Goal: Task Accomplishment & Management: Manage account settings

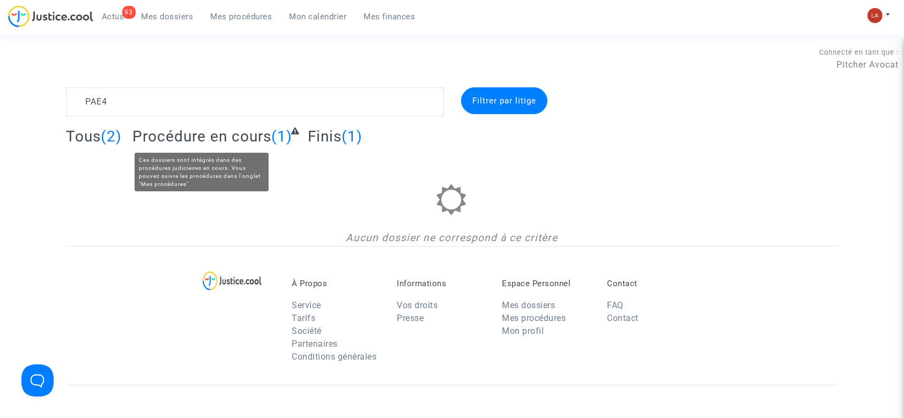
click at [182, 141] on span "Procédure en cours" at bounding box center [201, 137] width 139 height 18
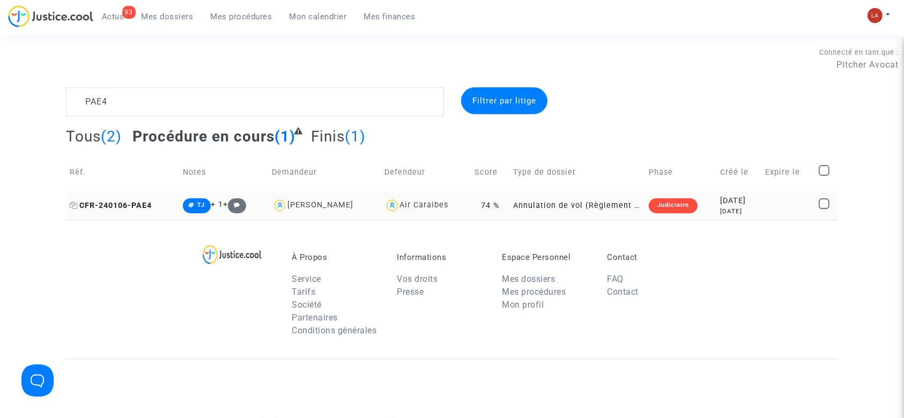
click at [150, 201] on span "CFR-240106-PAE4" at bounding box center [111, 205] width 82 height 9
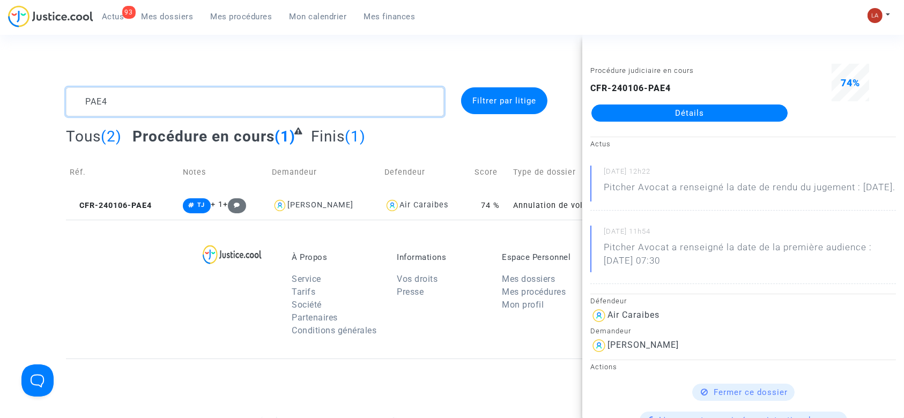
click at [301, 106] on textarea at bounding box center [255, 101] width 378 height 29
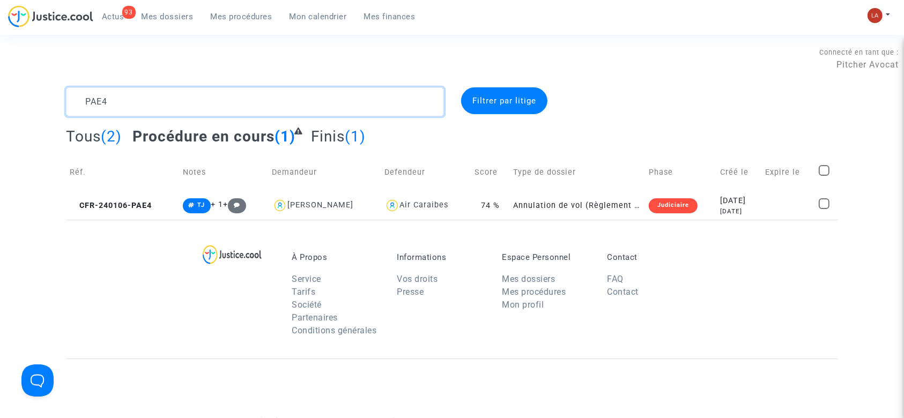
click at [301, 106] on textarea at bounding box center [255, 101] width 378 height 29
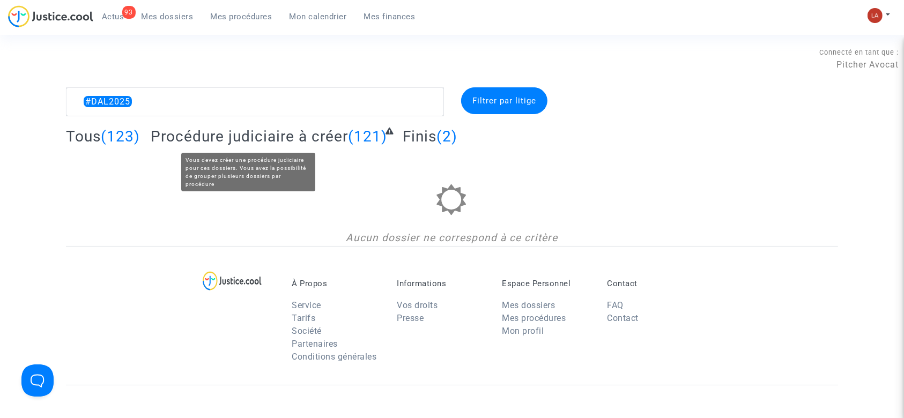
drag, startPoint x: 336, startPoint y: 134, endPoint x: 380, endPoint y: 97, distance: 57.8
click at [335, 134] on span "Procédure judiciaire à créer" at bounding box center [249, 137] width 197 height 18
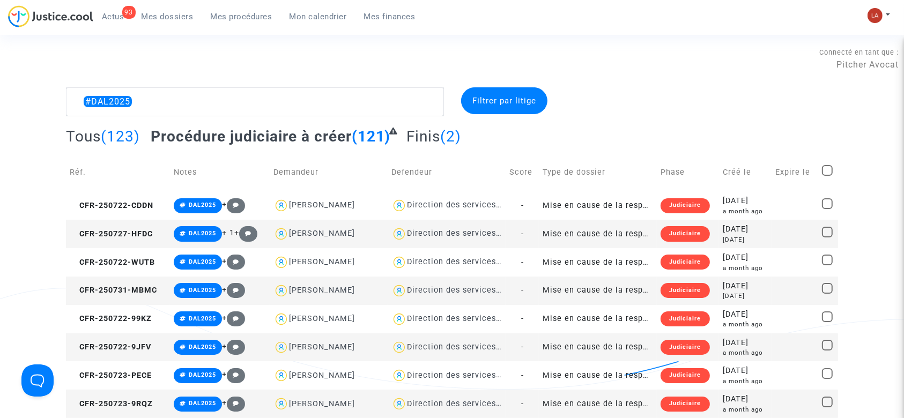
click at [415, 225] on td "Direction des services judiciaires du Ministère de la Justice - Bureau FIP4" at bounding box center [447, 234] width 118 height 28
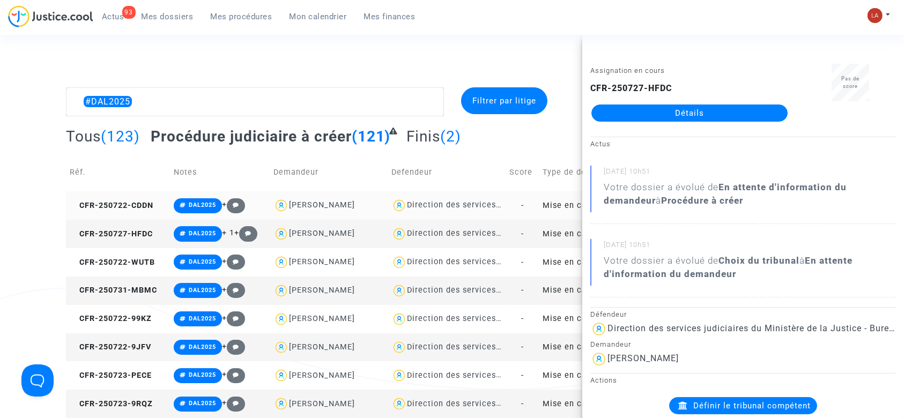
click at [423, 204] on div "Direction des services judiciaires du Ministère de la Justice - Bureau FIP4" at bounding box center [556, 205] width 298 height 9
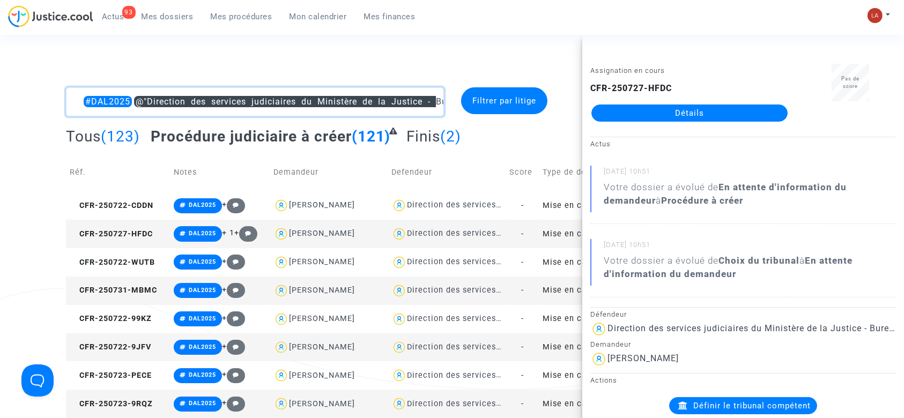
drag, startPoint x: 131, startPoint y: 108, endPoint x: 71, endPoint y: 107, distance: 59.6
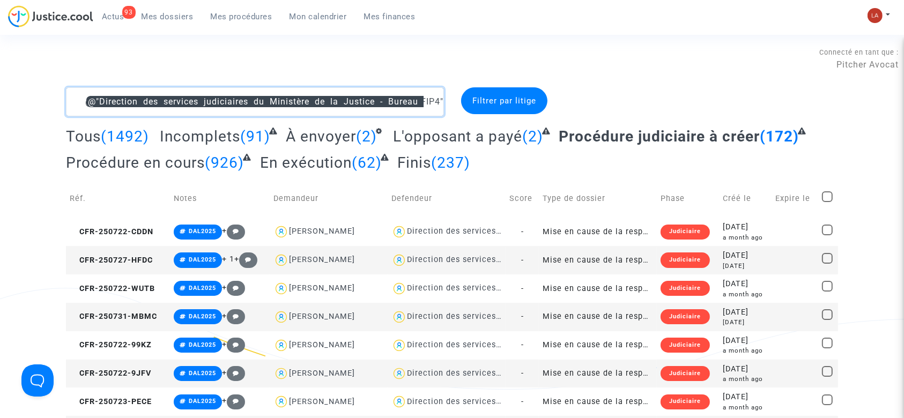
type textarea "@"Direction des services judiciaires du Ministère de la Justice - Bureau FIP4""
click at [90, 107] on textarea at bounding box center [255, 101] width 378 height 29
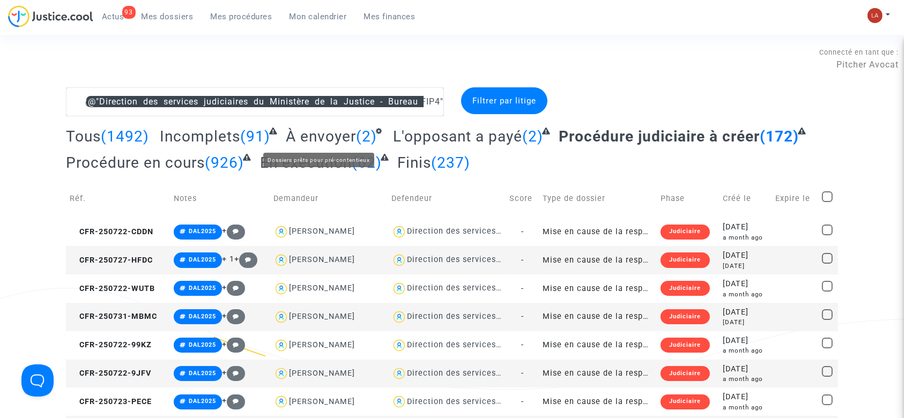
click at [343, 133] on span "À envoyer" at bounding box center [321, 137] width 70 height 18
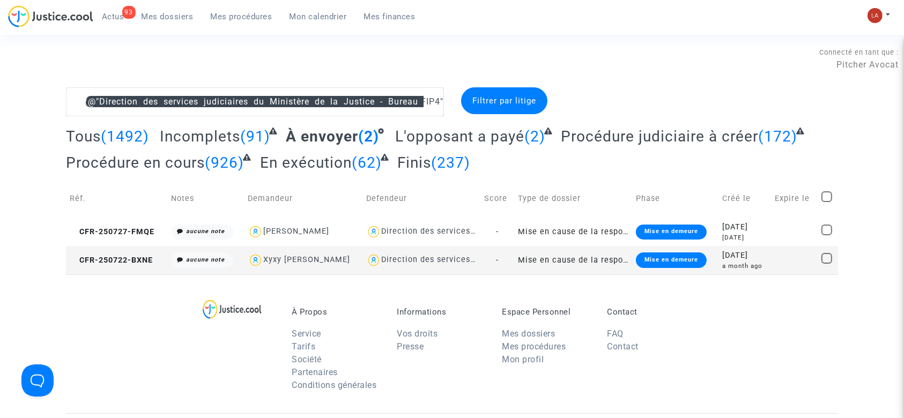
drag, startPoint x: 112, startPoint y: 234, endPoint x: 321, endPoint y: 205, distance: 211.2
click at [112, 234] on span "CFR-250727-FMQE" at bounding box center [112, 231] width 85 height 9
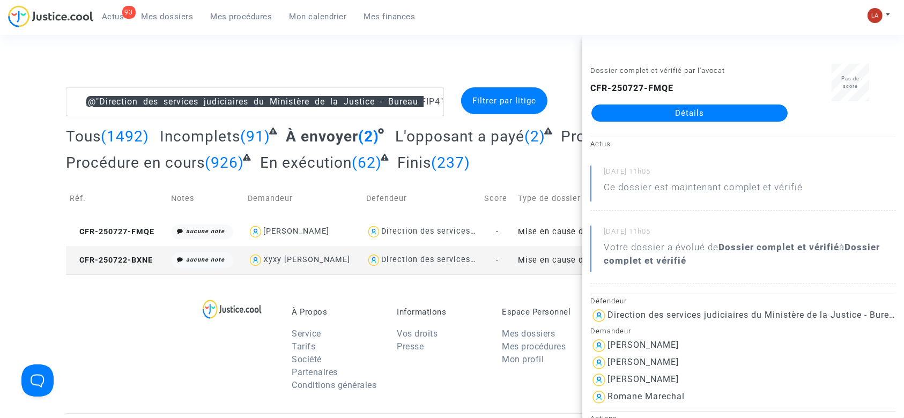
drag, startPoint x: 137, startPoint y: 268, endPoint x: 505, endPoint y: 179, distance: 378.5
click at [136, 267] on td "CFR-250722-BXNE" at bounding box center [117, 260] width 102 height 28
click at [64, 84] on div "Connecté en tant que : Pitcher Avocat" at bounding box center [449, 75] width 899 height 26
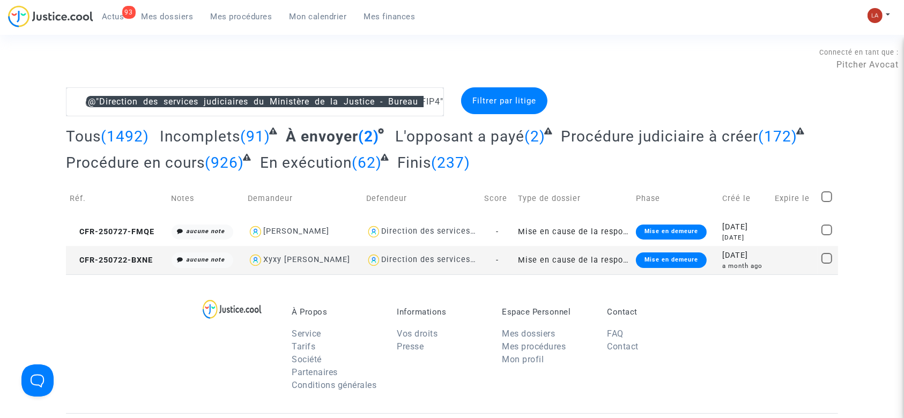
click at [828, 199] on span at bounding box center [827, 197] width 11 height 11
click at [827, 202] on input "checkbox" at bounding box center [827, 202] width 1 height 1
checkbox input "true"
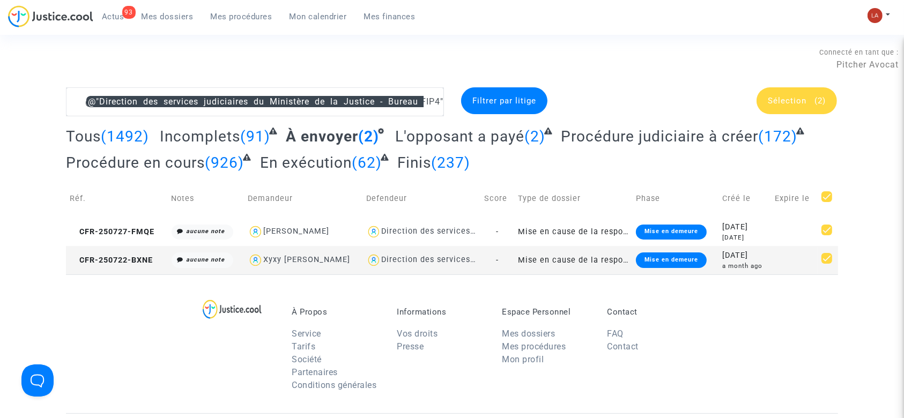
click at [805, 111] on div "Sélection (2)" at bounding box center [797, 100] width 80 height 27
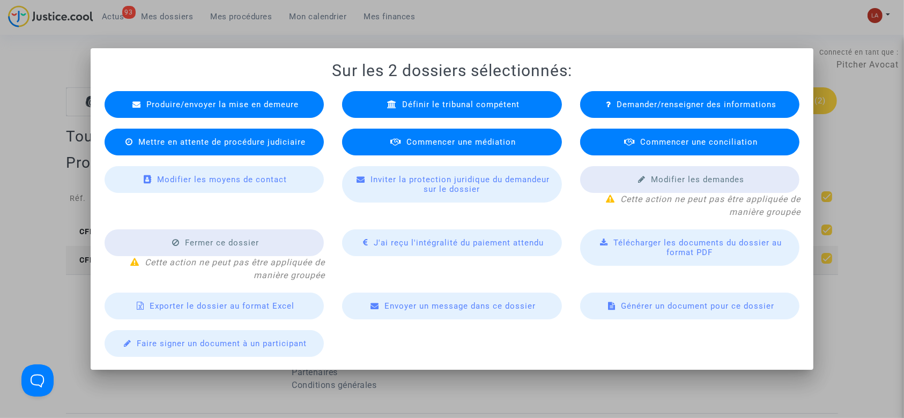
click at [443, 108] on span "Définir le tribunal compétent" at bounding box center [460, 105] width 117 height 10
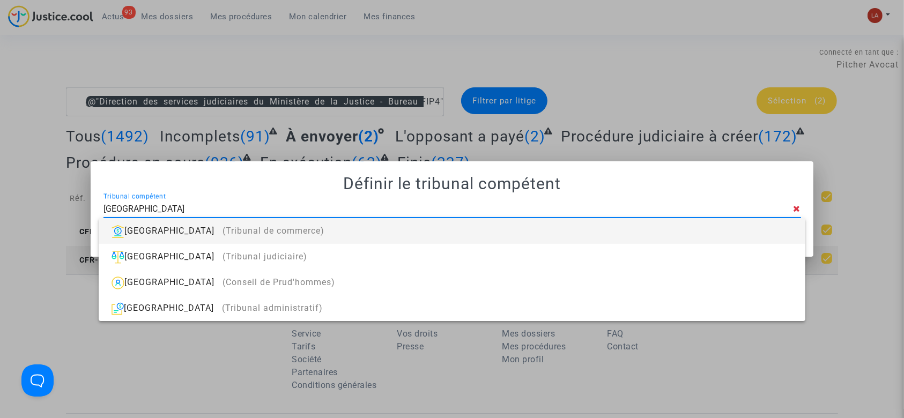
type input "paris"
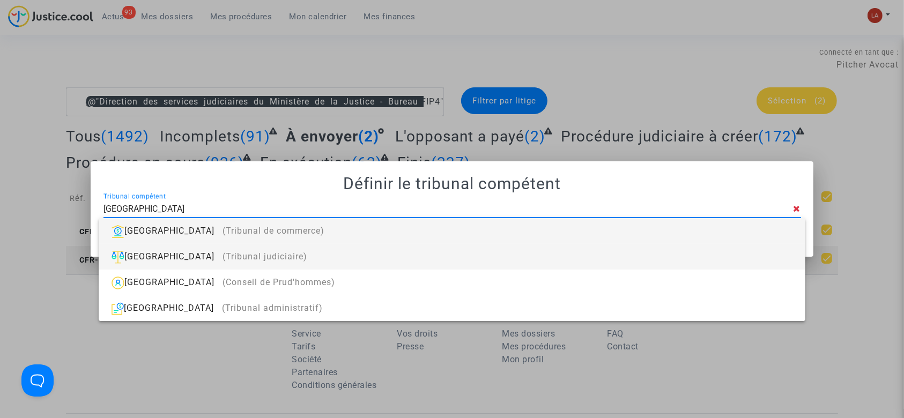
click at [300, 257] on div "Paris (Tribunal judiciaire)" at bounding box center [451, 257] width 689 height 26
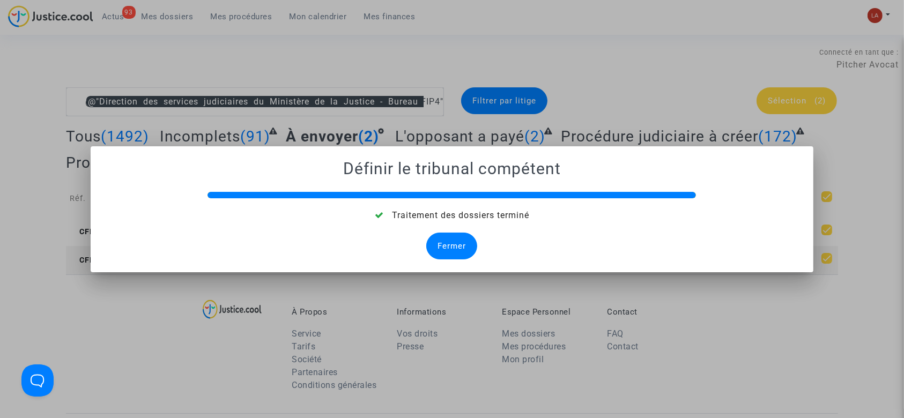
click at [459, 234] on div "Fermer" at bounding box center [451, 246] width 51 height 27
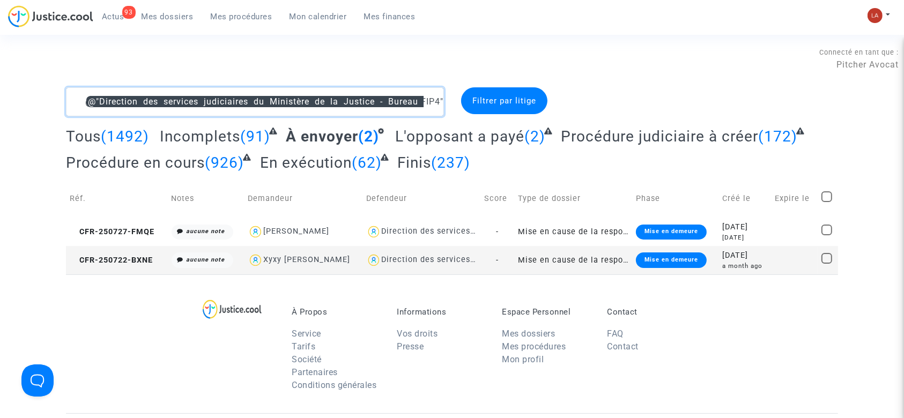
drag, startPoint x: 68, startPoint y: 92, endPoint x: 89, endPoint y: 99, distance: 22.1
click at [68, 92] on textarea at bounding box center [255, 101] width 378 height 29
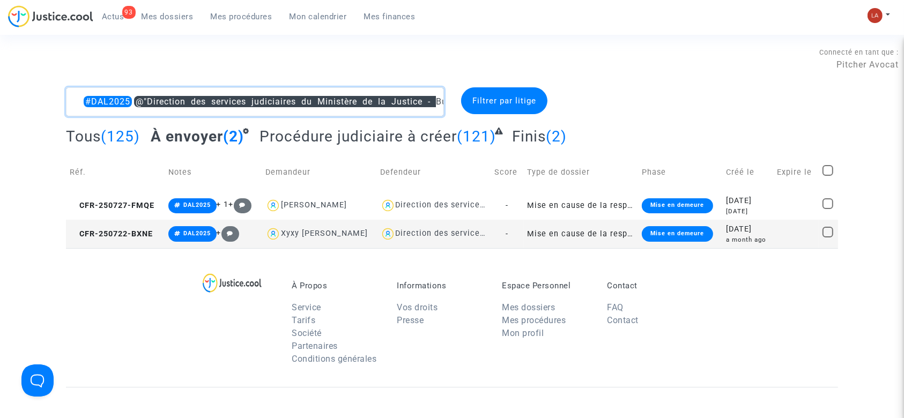
type textarea "#DAL2025 @"Direction des services judiciaires du Ministère de la Justice - Bure…"
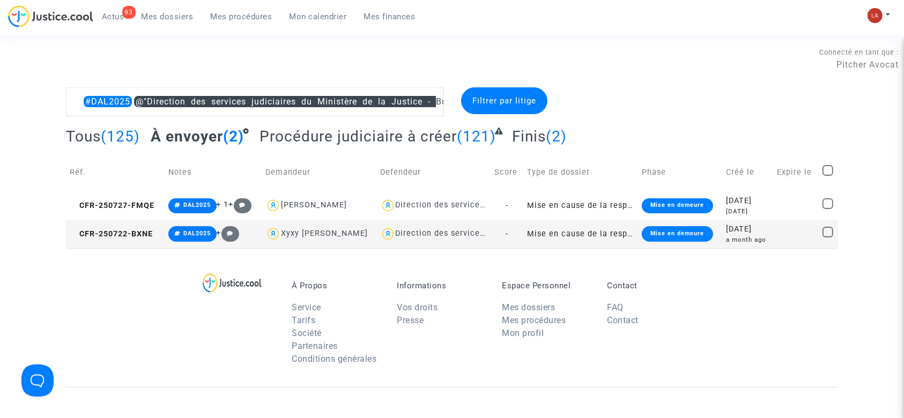
click at [831, 170] on span at bounding box center [828, 170] width 11 height 11
click at [828, 176] on input "checkbox" at bounding box center [828, 176] width 1 height 1
checkbox input "true"
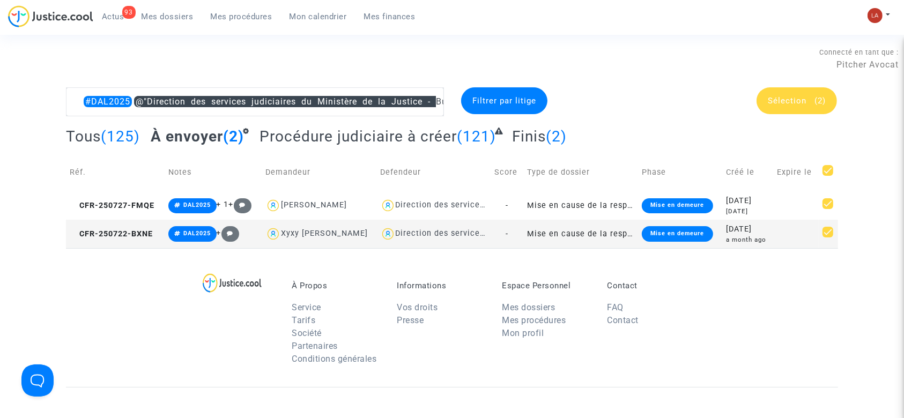
click at [811, 96] on span "Sélection (2)" at bounding box center [797, 101] width 58 height 10
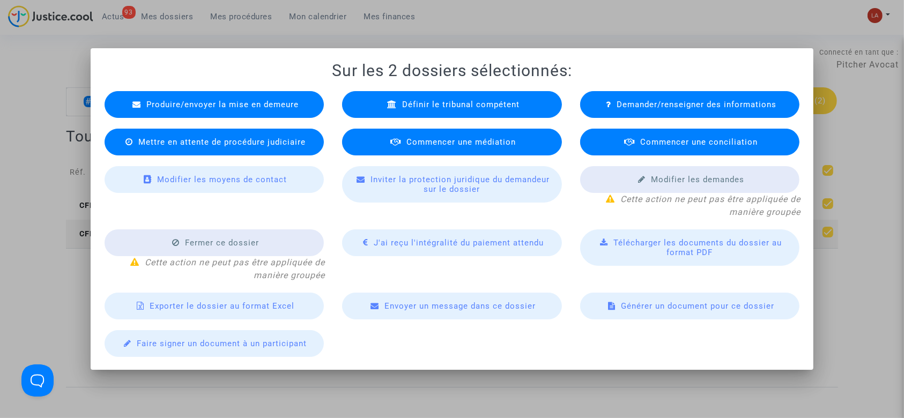
click at [223, 136] on div "Mettre en attente de procédure judiciaire" at bounding box center [215, 142] width 220 height 27
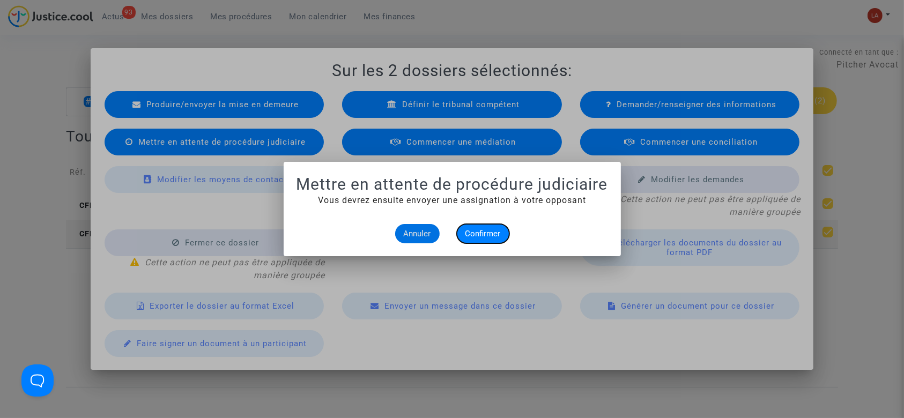
click at [489, 225] on button "Confirmer" at bounding box center [483, 233] width 53 height 19
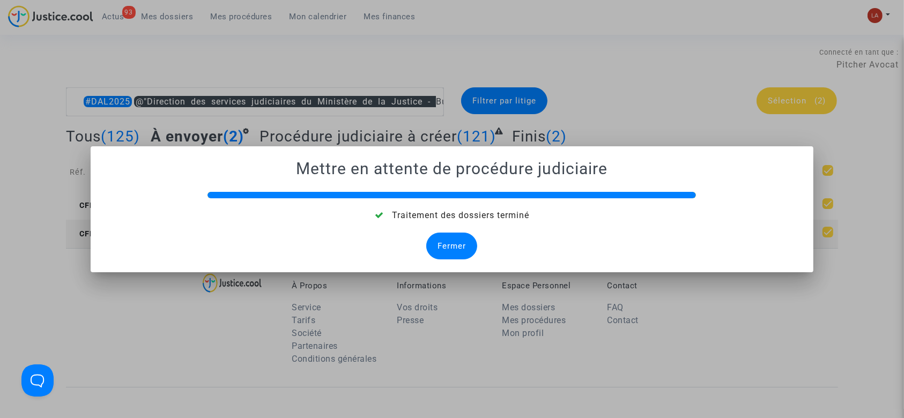
click at [450, 244] on div "Fermer" at bounding box center [451, 246] width 51 height 27
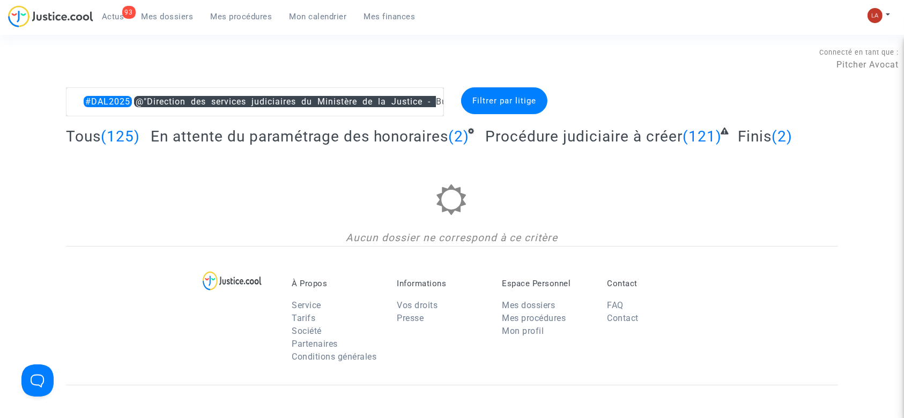
click at [362, 128] on span "En attente du paramétrage des honoraires" at bounding box center [300, 137] width 298 height 18
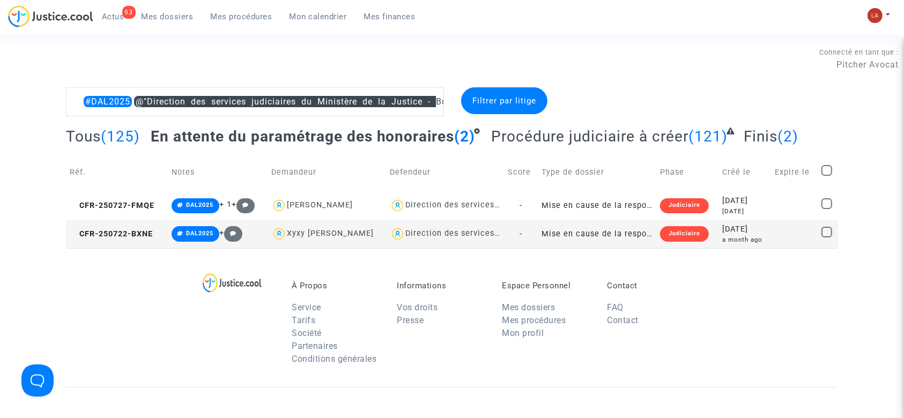
click at [829, 168] on span at bounding box center [827, 170] width 11 height 11
click at [827, 176] on input "checkbox" at bounding box center [827, 176] width 1 height 1
checkbox input "true"
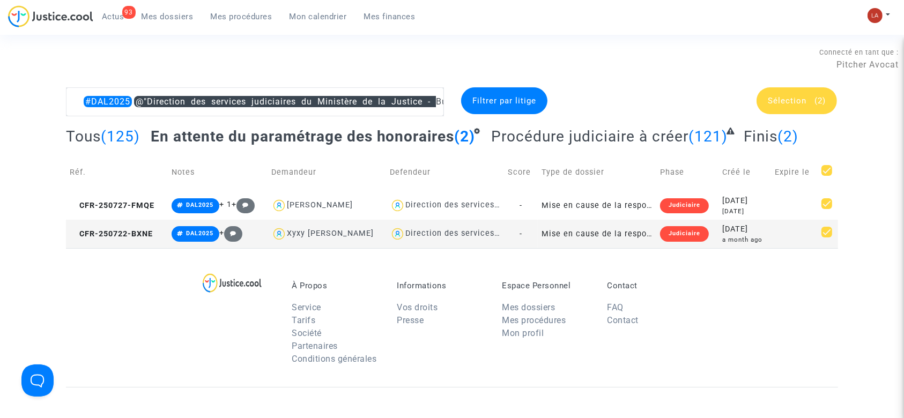
click at [792, 105] on div "Sélection (2)" at bounding box center [797, 100] width 80 height 27
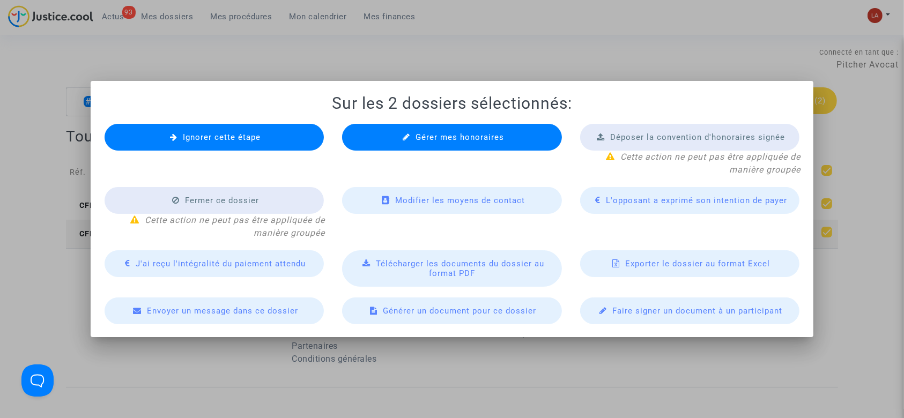
click at [287, 133] on div "Ignorer cette étape" at bounding box center [215, 137] width 220 height 27
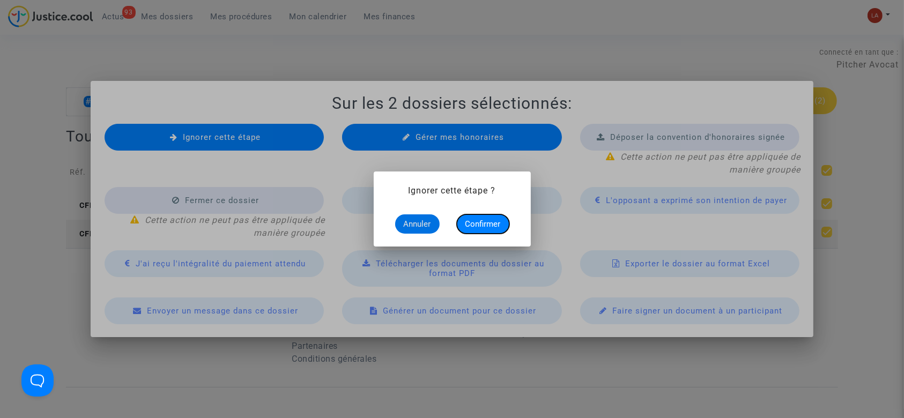
click at [476, 229] on span "Confirmer" at bounding box center [483, 224] width 35 height 10
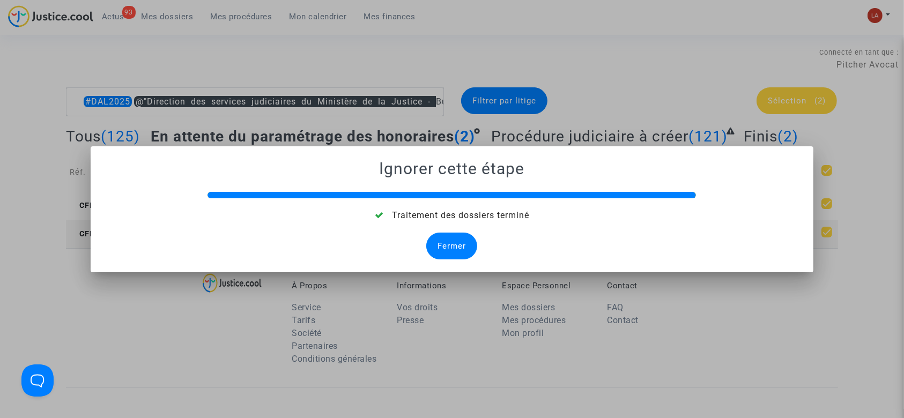
click at [455, 247] on div "Fermer" at bounding box center [451, 246] width 51 height 27
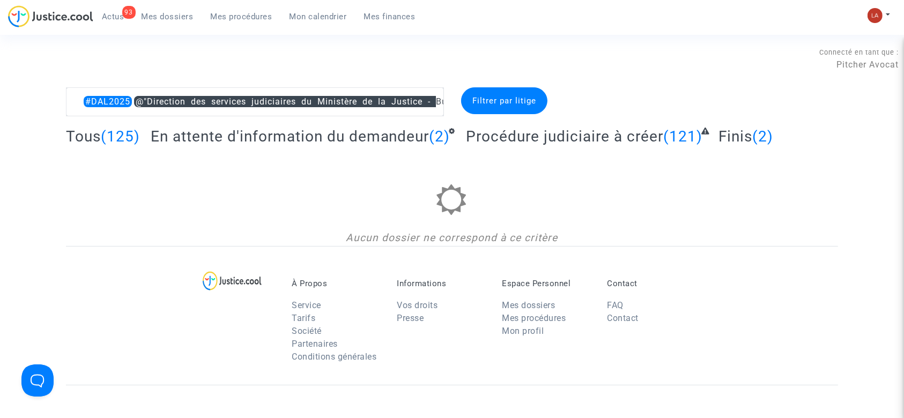
click at [293, 128] on span "En attente d'information du demandeur" at bounding box center [290, 137] width 279 height 18
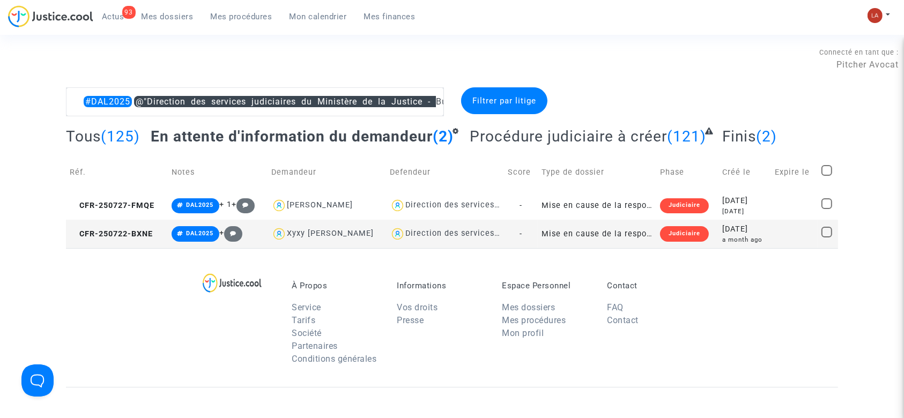
click at [828, 165] on span at bounding box center [827, 170] width 11 height 11
click at [827, 176] on input "checkbox" at bounding box center [827, 176] width 1 height 1
checkbox input "true"
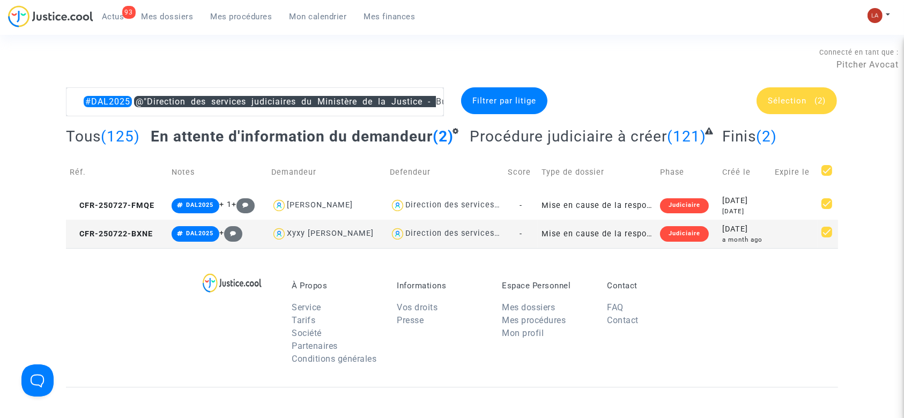
click at [790, 98] on span "Sélection" at bounding box center [787, 101] width 39 height 10
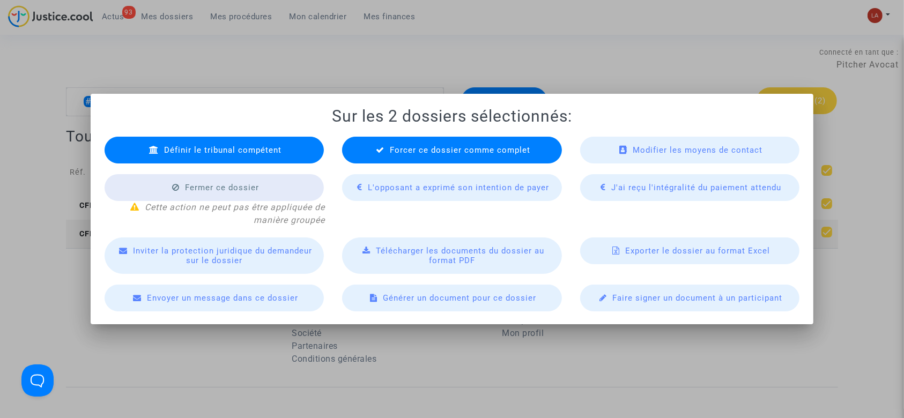
click at [464, 148] on span "Forcer ce dossier comme complet" at bounding box center [460, 150] width 141 height 10
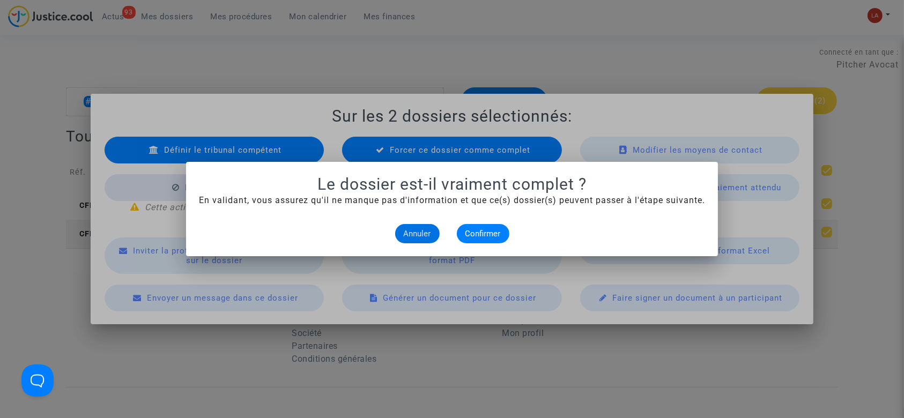
click at [509, 236] on div "Annuler Confirmer" at bounding box center [452, 233] width 506 height 19
click at [500, 236] on span "Confirmer" at bounding box center [483, 234] width 35 height 10
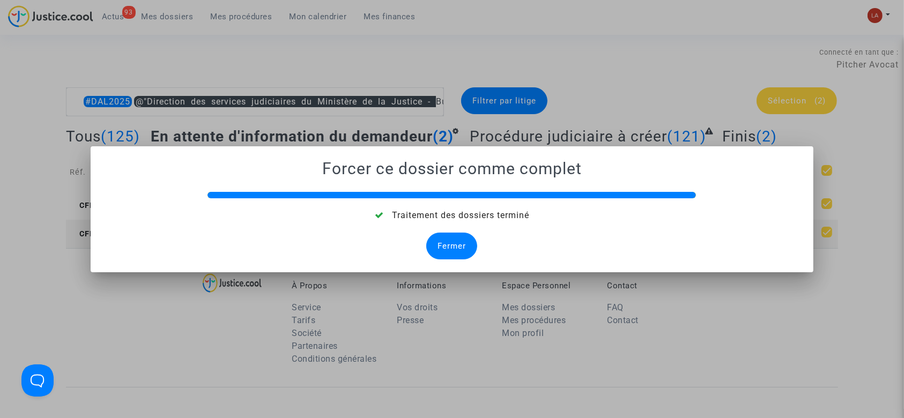
click at [451, 242] on div "Fermer" at bounding box center [451, 246] width 51 height 27
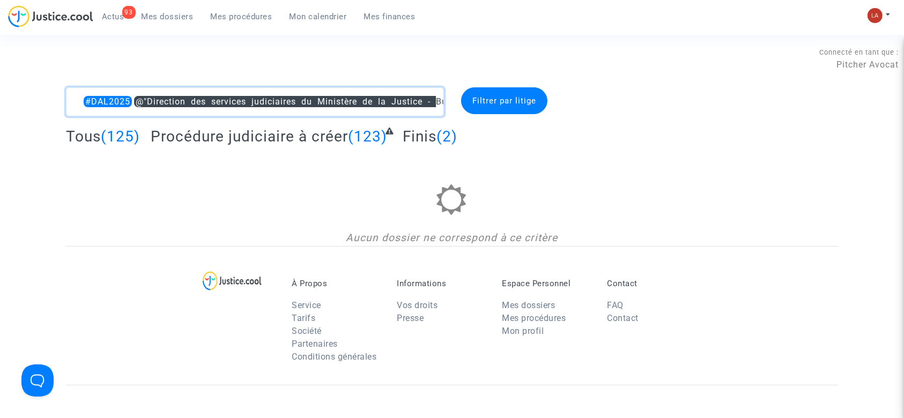
click at [167, 99] on textarea at bounding box center [255, 101] width 378 height 29
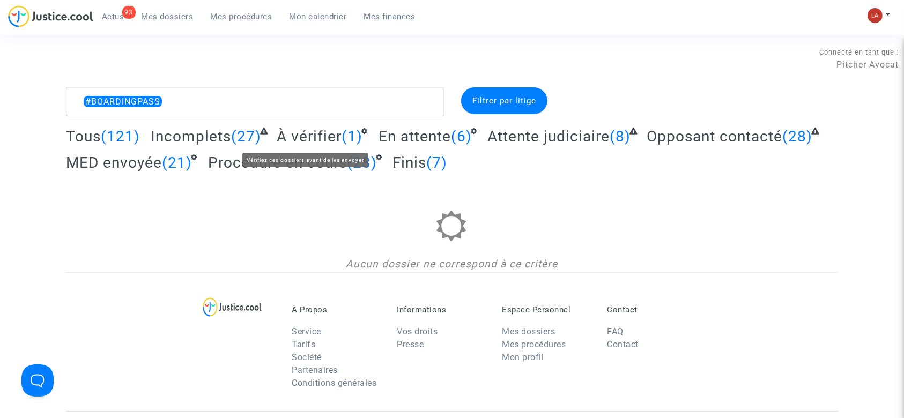
click at [312, 141] on span "À vérifier" at bounding box center [309, 137] width 65 height 18
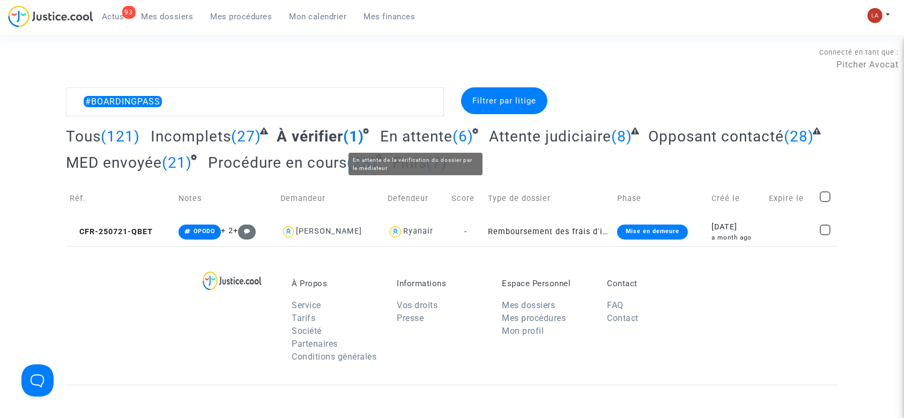
click at [427, 137] on span "En attente" at bounding box center [416, 137] width 72 height 18
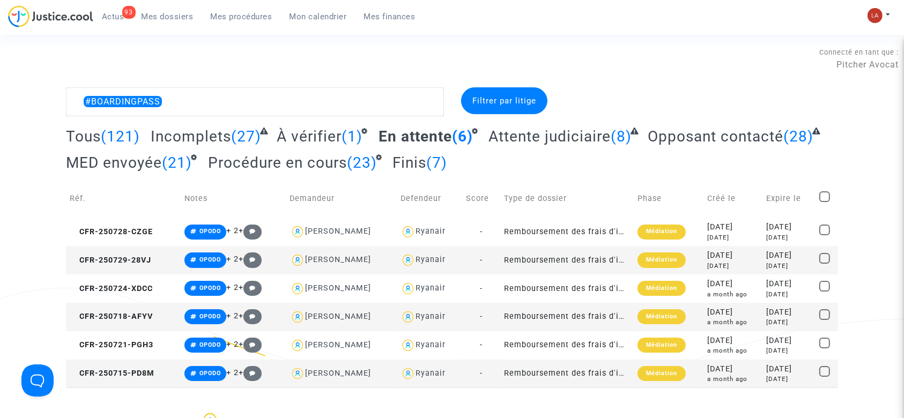
click at [579, 138] on span "Attente judiciaire" at bounding box center [550, 137] width 122 height 18
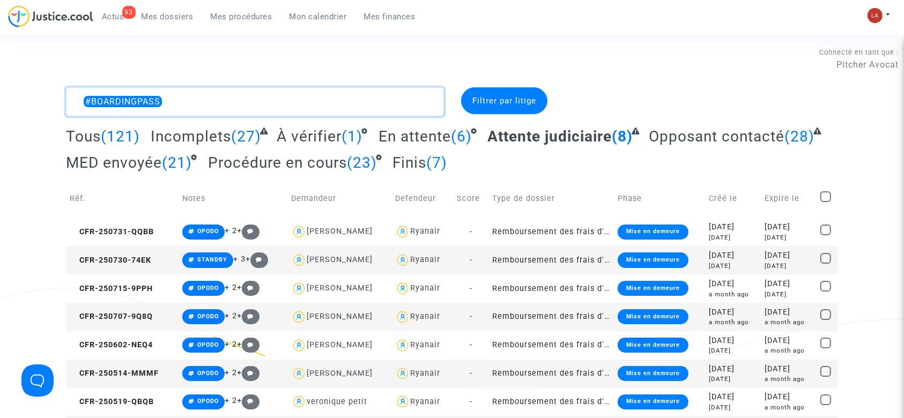
click at [202, 97] on textarea at bounding box center [255, 101] width 378 height 29
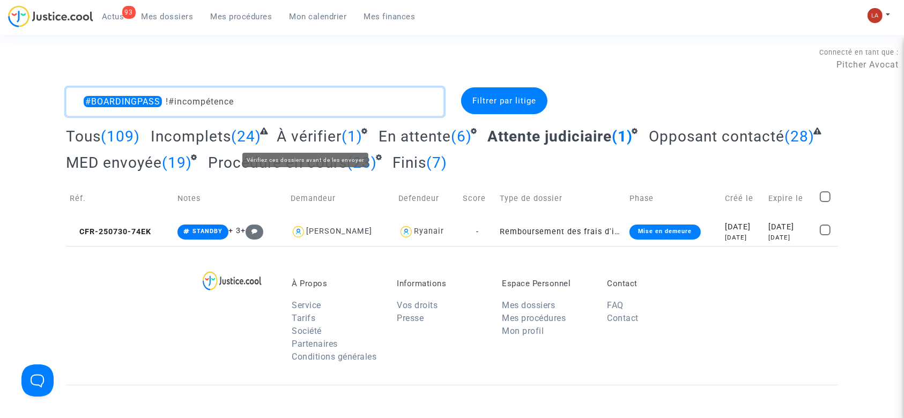
type textarea "#BOARDINGPASS !#incompétence"
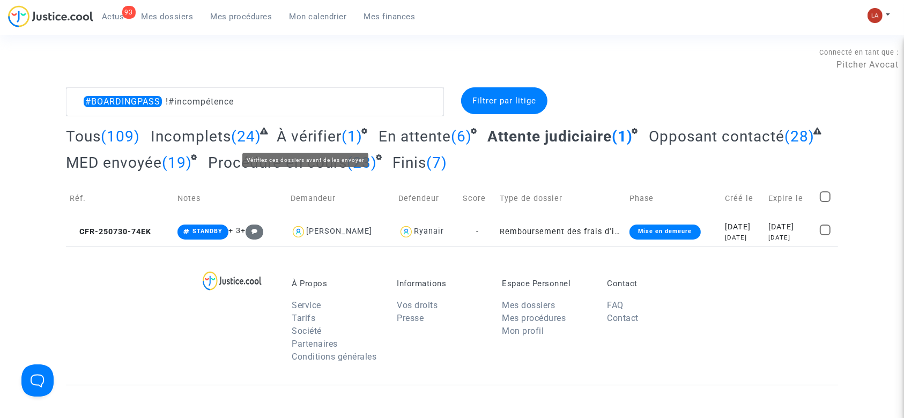
click at [298, 133] on span "À vérifier" at bounding box center [309, 137] width 65 height 18
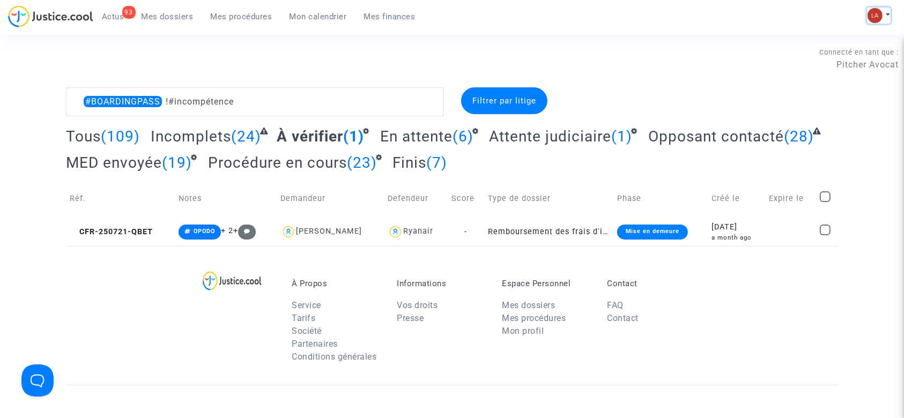
click at [875, 13] on img at bounding box center [875, 15] width 15 height 15
click at [842, 54] on link "Changer de compte" at bounding box center [836, 55] width 108 height 17
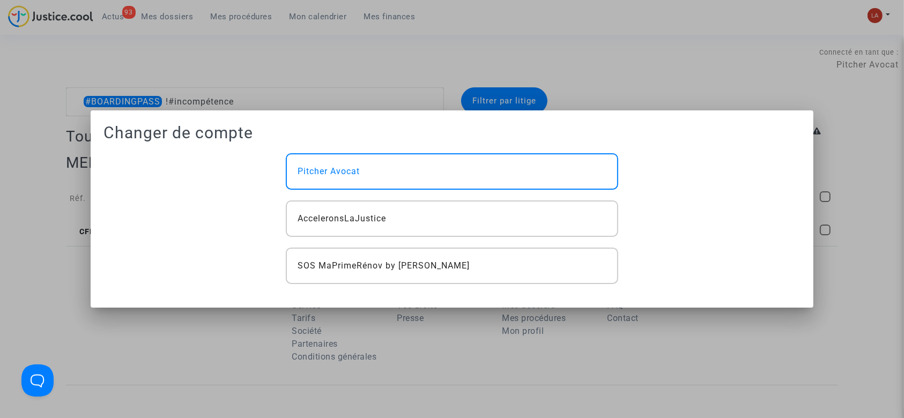
click at [354, 286] on mat-dialog-container "Changer de compte Pitcher Avocat AcceleronsLaJustice SOS MaPrimeRénov by Pitche…" at bounding box center [453, 209] width 724 height 197
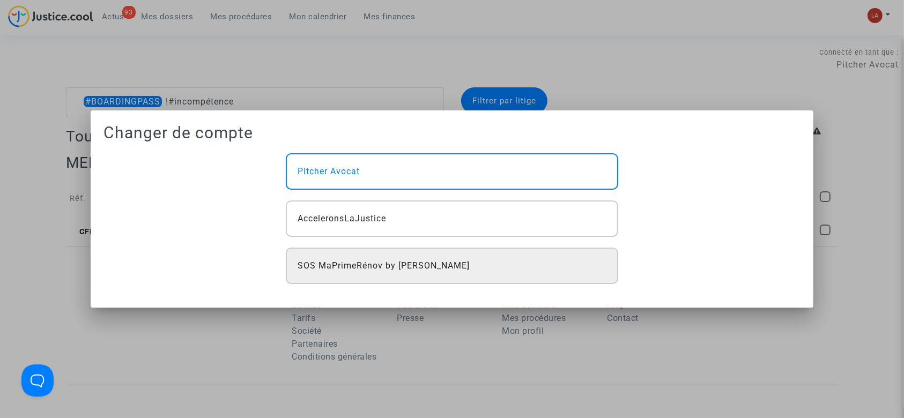
click at [359, 269] on span "SOS MaPrimeRénov by [PERSON_NAME]" at bounding box center [384, 266] width 172 height 13
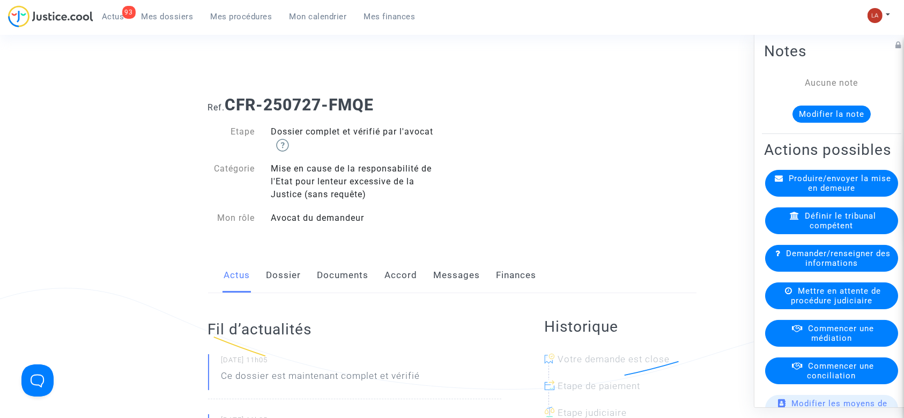
click at [339, 274] on link "Documents" at bounding box center [343, 275] width 51 height 35
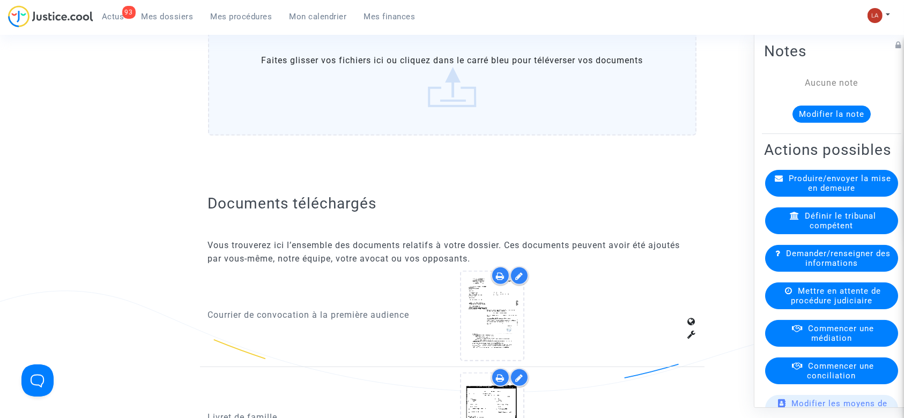
scroll to position [786, 0]
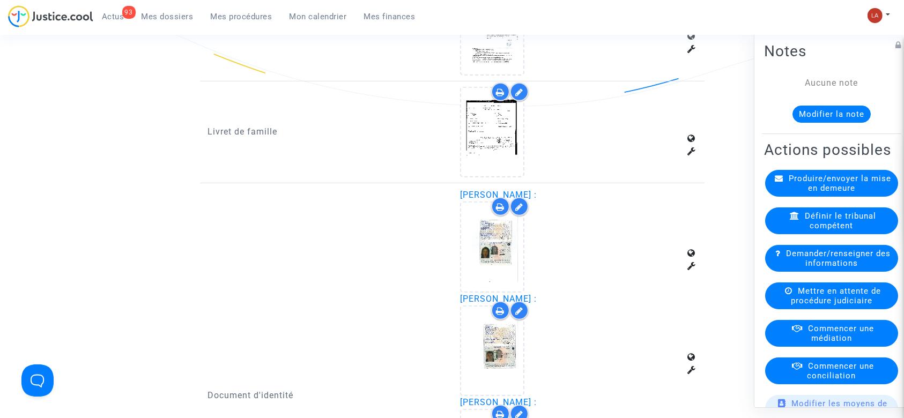
click at [507, 190] on span "[PERSON_NAME] :" at bounding box center [498, 195] width 77 height 10
copy span "Laneyrie"
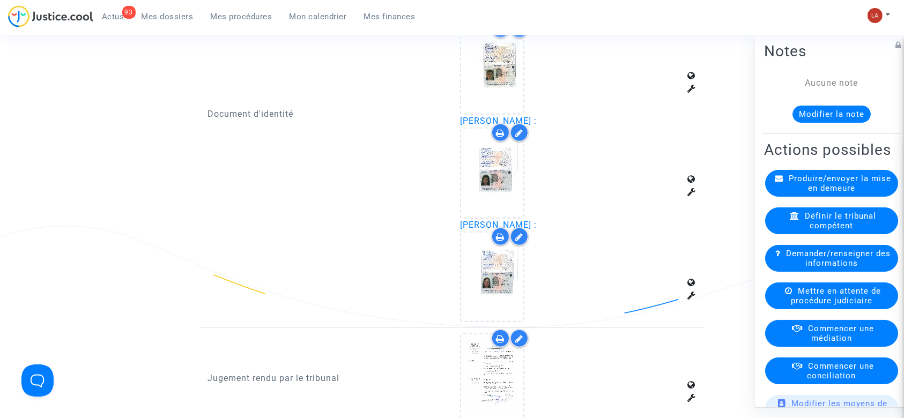
scroll to position [1073, 0]
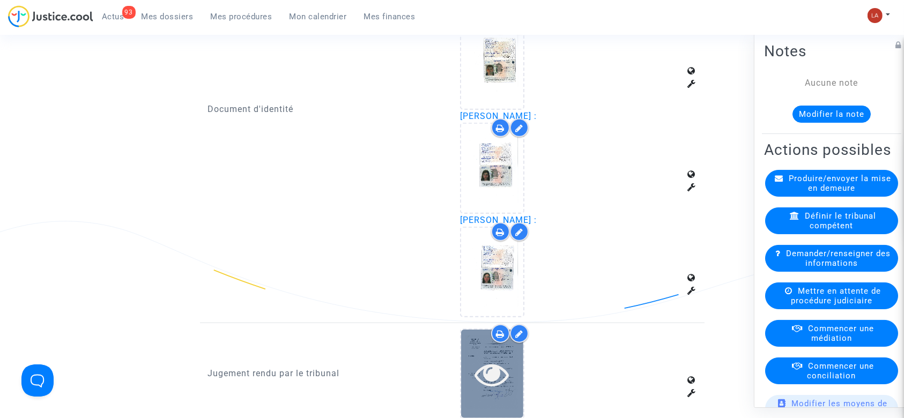
click at [489, 396] on div at bounding box center [492, 374] width 62 height 89
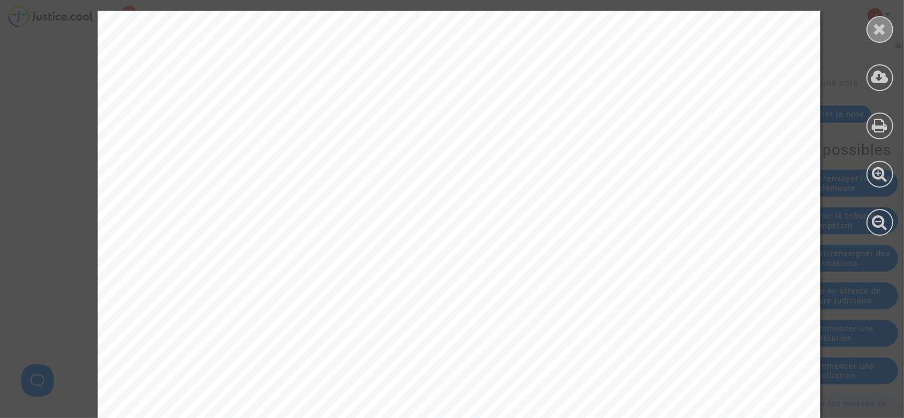
click at [875, 40] on div at bounding box center [880, 29] width 27 height 27
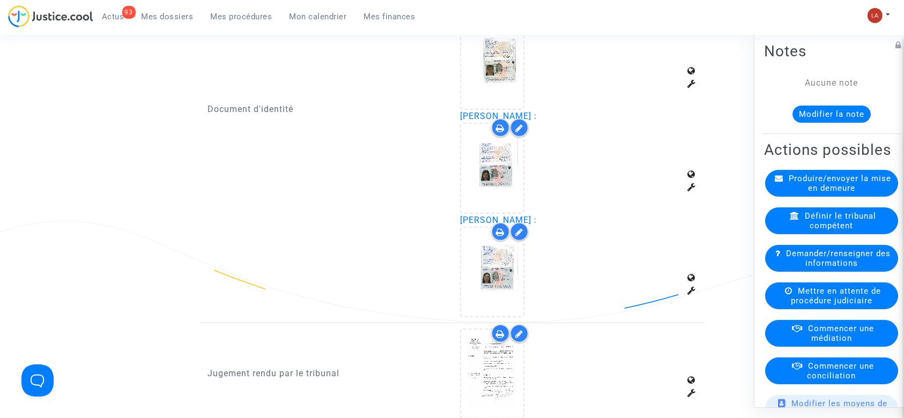
click at [830, 114] on button "Modifier la note" at bounding box center [832, 114] width 78 height 17
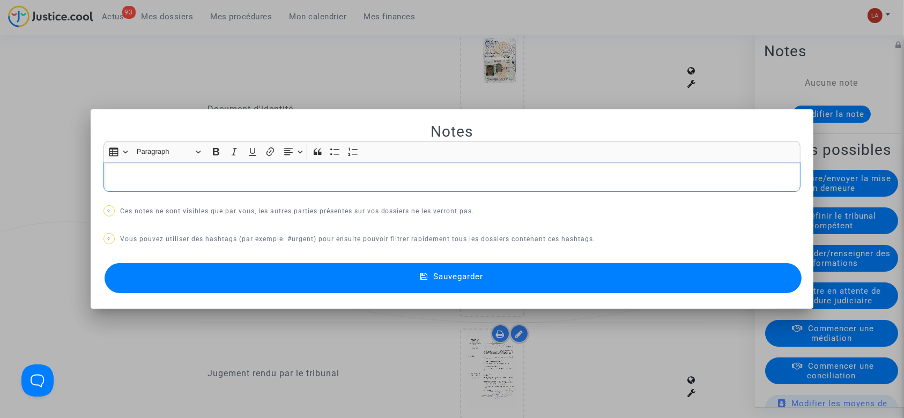
scroll to position [0, 0]
click at [267, 174] on p "Rich Text Editor, main" at bounding box center [452, 177] width 687 height 13
click at [330, 273] on button "Sauvegarder" at bounding box center [454, 278] width 698 height 30
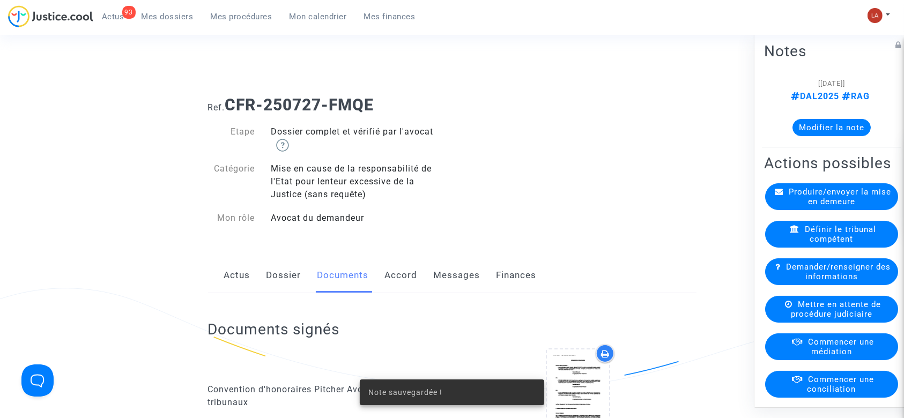
scroll to position [1073, 0]
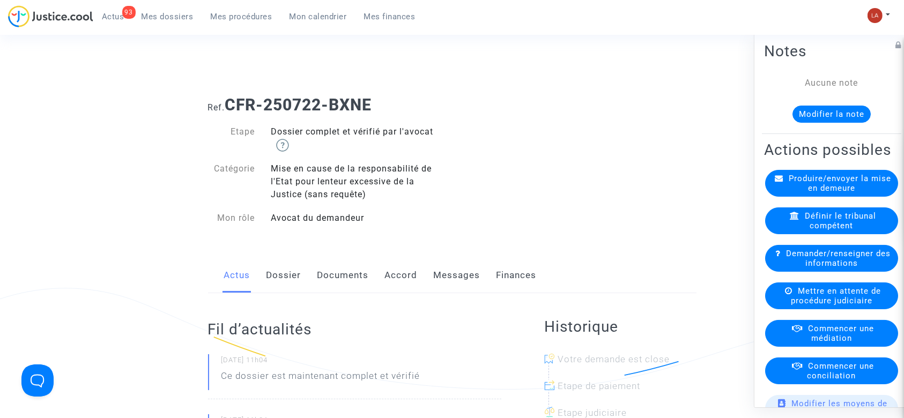
click at [330, 269] on link "Documents" at bounding box center [343, 275] width 51 height 35
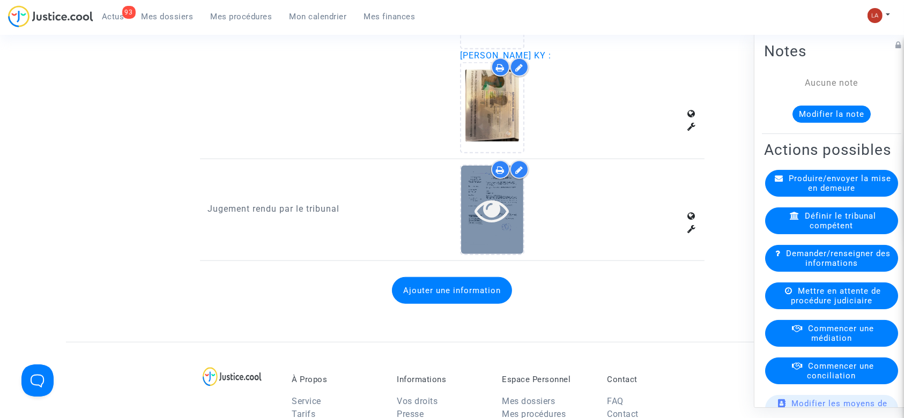
scroll to position [930, 0]
click at [502, 215] on icon at bounding box center [492, 210] width 35 height 34
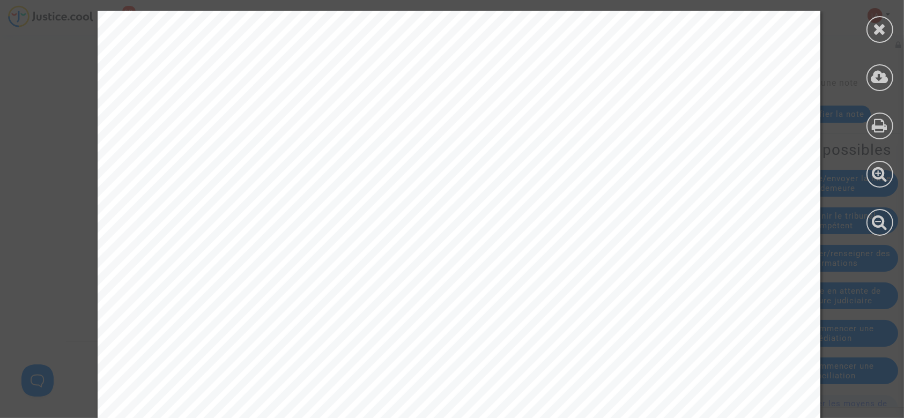
click at [864, 24] on div at bounding box center [880, 123] width 48 height 247
click at [873, 31] on div at bounding box center [880, 29] width 27 height 27
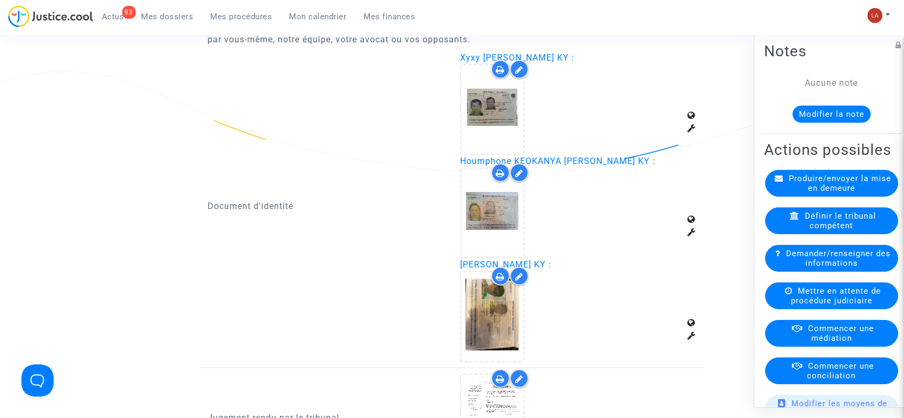
scroll to position [644, 0]
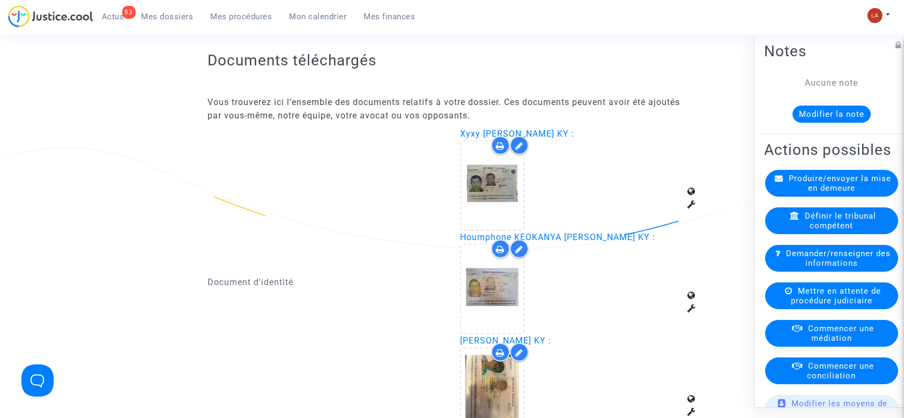
click at [522, 130] on span "Xyxy [PERSON_NAME] KY :" at bounding box center [517, 134] width 114 height 10
copy span "CHOU"
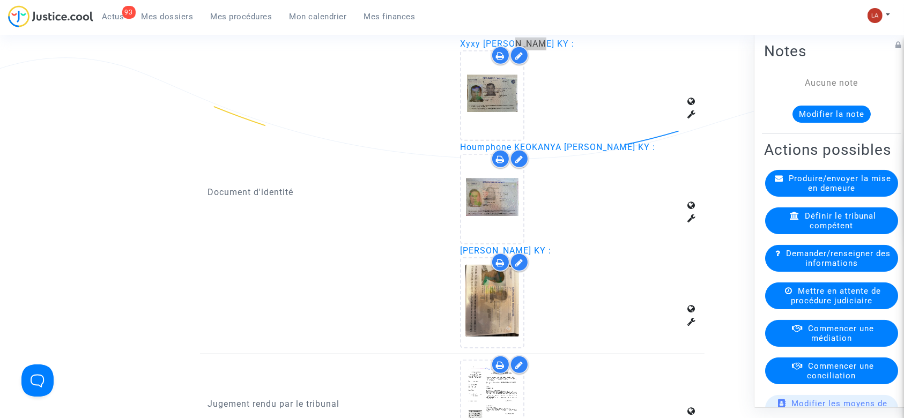
scroll to position [1073, 0]
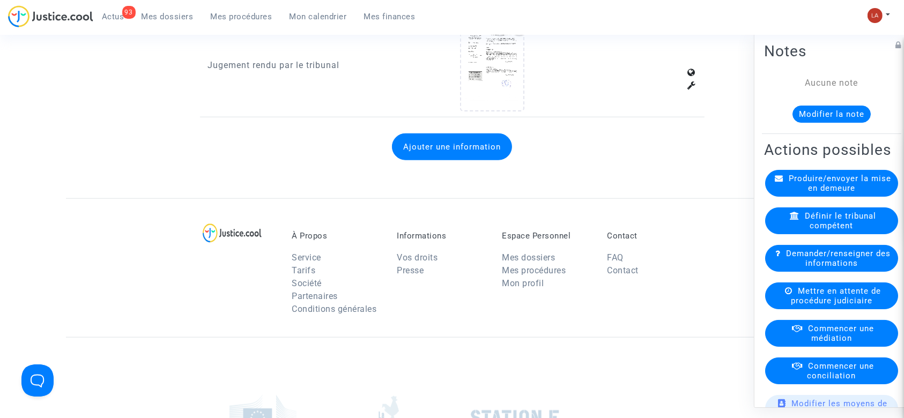
click at [460, 150] on button "Ajouter une information" at bounding box center [452, 147] width 120 height 27
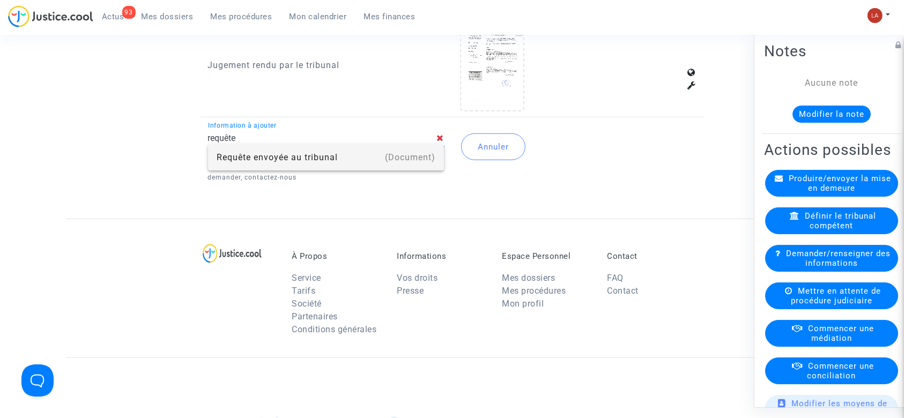
click at [292, 163] on div "Requête envoyée au tribunal" at bounding box center [326, 158] width 219 height 26
type input "Requête envoyée au tribunal"
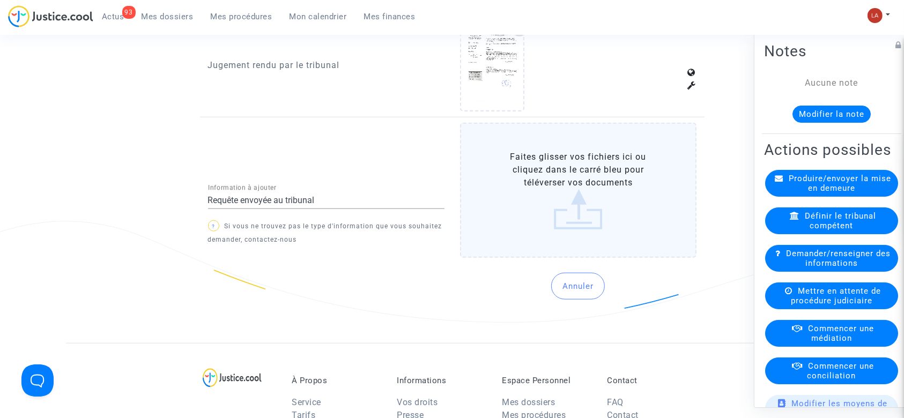
click at [598, 164] on label "Faites glisser vos fichiers ici ou cliquez dans le carré bleu pour téléverser v…" at bounding box center [578, 190] width 237 height 135
click at [0, 0] on input "Faites glisser vos fichiers ici ou cliquez dans le carré bleu pour téléverser v…" at bounding box center [0, 0] width 0 height 0
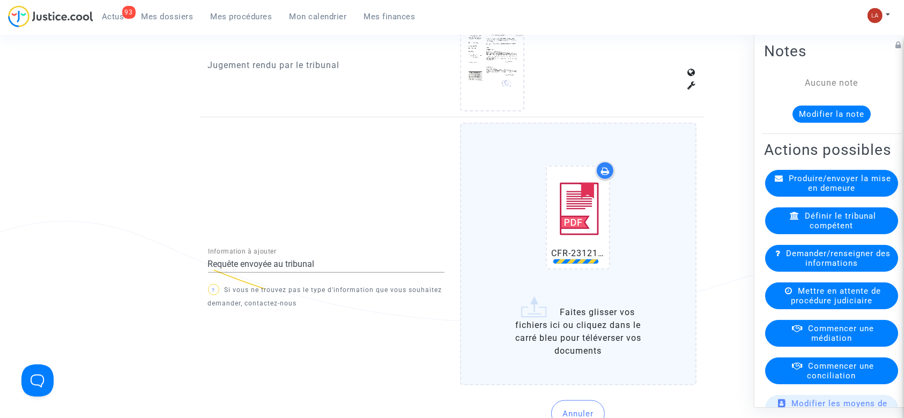
scroll to position [1287, 0]
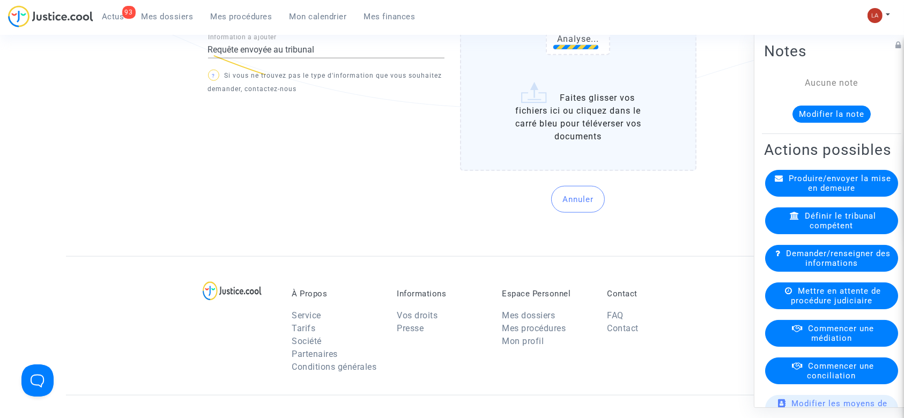
click at [521, 201] on div "Annuler" at bounding box center [578, 199] width 237 height 48
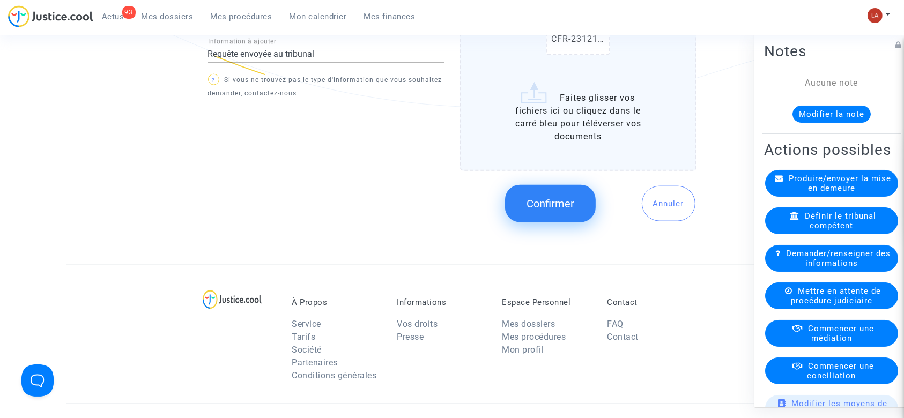
click at [521, 201] on button "Confirmer" at bounding box center [550, 204] width 91 height 38
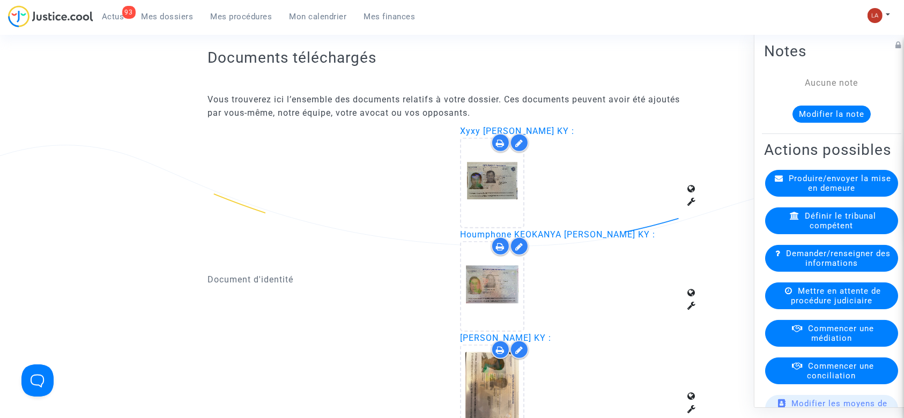
scroll to position [644, 0]
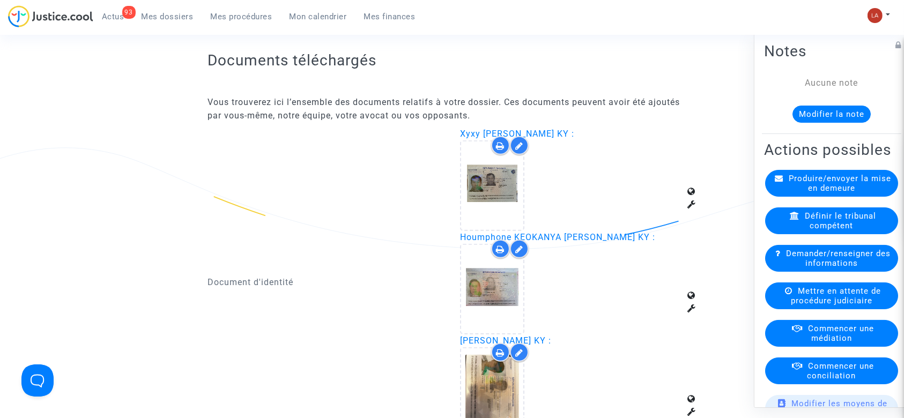
click at [472, 131] on span "Xyxy LY XU CHOU KY :" at bounding box center [517, 134] width 114 height 10
drag, startPoint x: 472, startPoint y: 131, endPoint x: 463, endPoint y: 131, distance: 8.1
click at [471, 131] on span "Xyxy LY XU CHOU KY :" at bounding box center [517, 134] width 114 height 10
copy span "Xyxy"
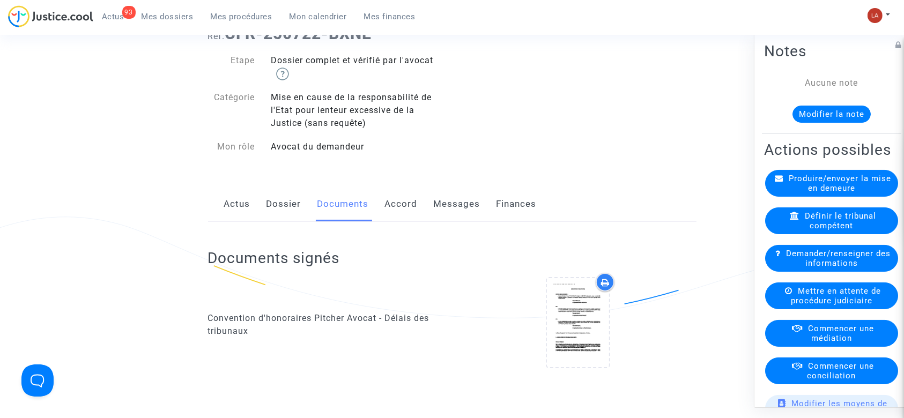
drag, startPoint x: 269, startPoint y: 195, endPoint x: 359, endPoint y: 201, distance: 90.3
click at [269, 195] on link "Dossier" at bounding box center [284, 204] width 35 height 35
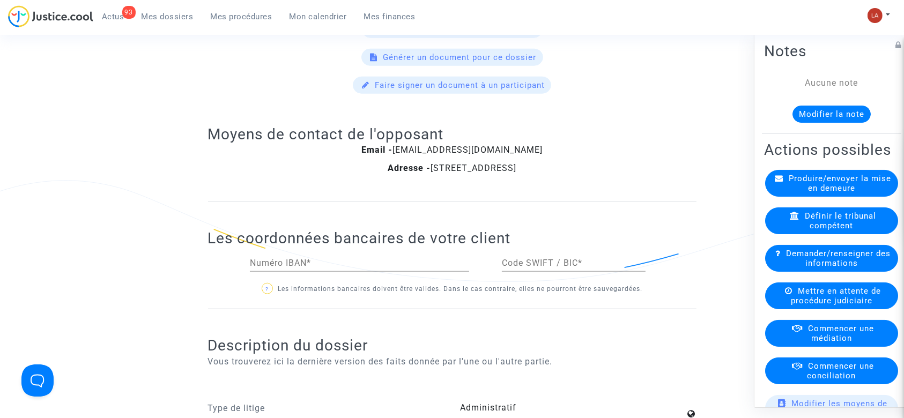
scroll to position [1502, 0]
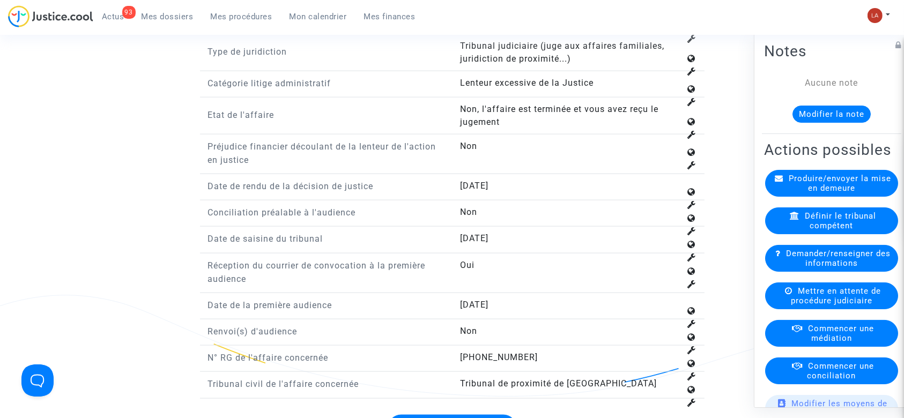
click at [516, 354] on span "[PHONE_NUMBER]" at bounding box center [499, 357] width 78 height 10
click at [516, 353] on span "11-24-000832" at bounding box center [499, 357] width 78 height 10
copy span "11-24-000832"
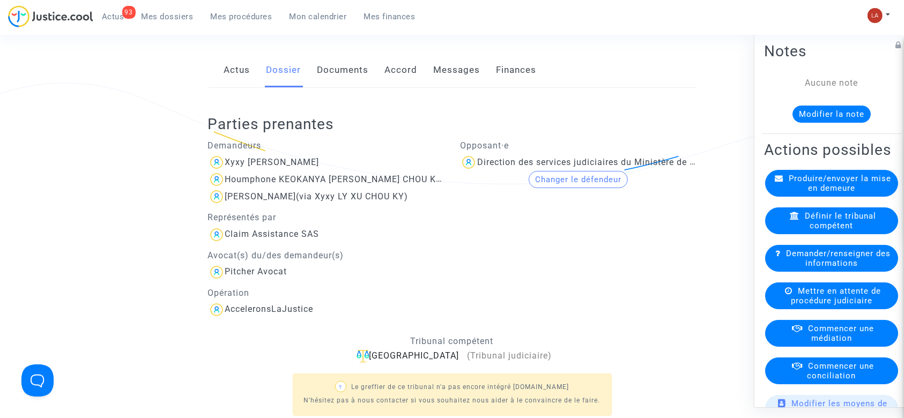
scroll to position [0, 0]
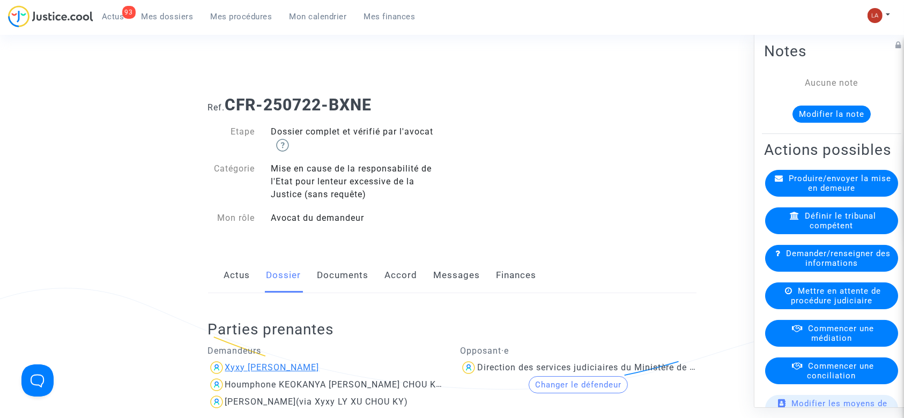
drag, startPoint x: 319, startPoint y: 363, endPoint x: 225, endPoint y: 371, distance: 94.3
click at [225, 371] on div "Xyxy LY XU CHOU KY" at bounding box center [326, 367] width 237 height 17
copy div "Xyxy LY XU CHOU KY"
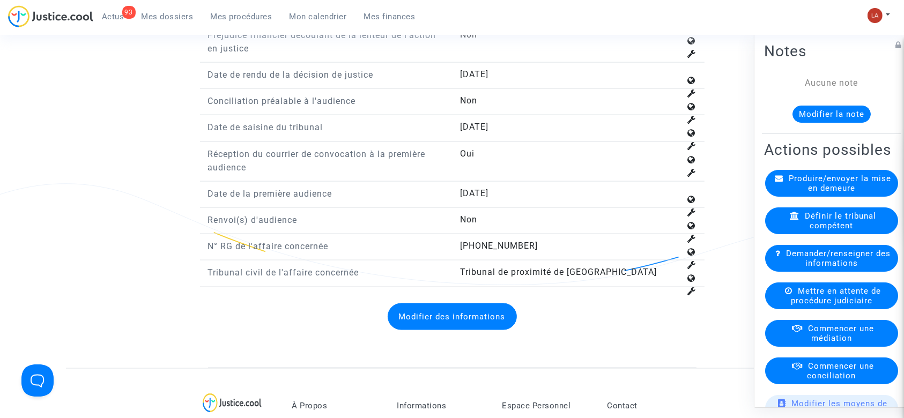
scroll to position [1788, 0]
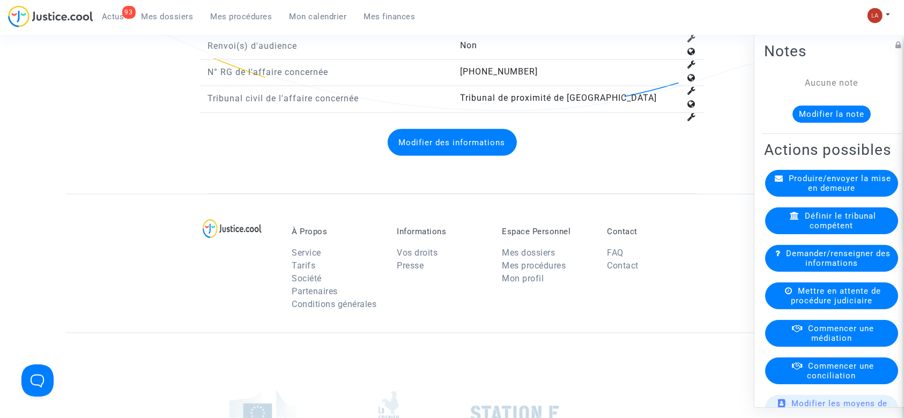
copy span "11-24-000832"
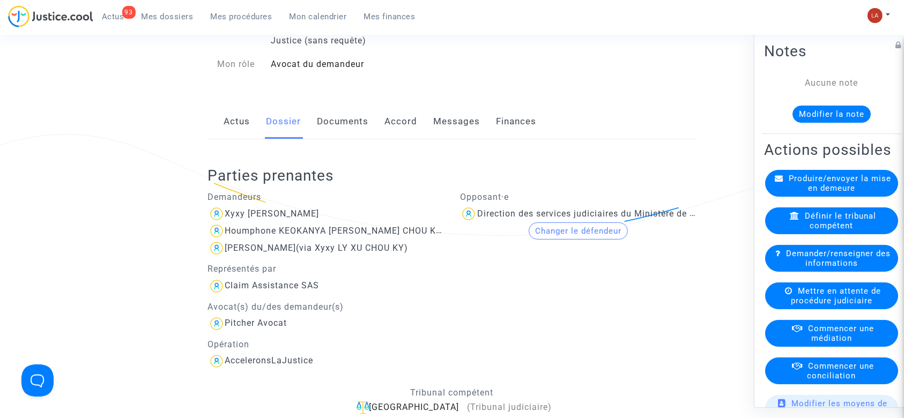
scroll to position [0, 0]
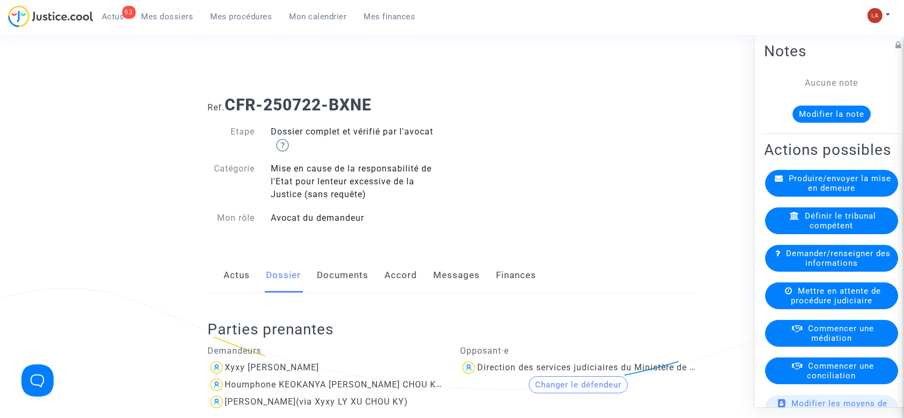
drag, startPoint x: 378, startPoint y: 107, endPoint x: 227, endPoint y: 104, distance: 150.2
click at [227, 104] on h1 "Ref. CFR-250722-BXNE" at bounding box center [452, 104] width 489 height 19
copy b "CFR-250722-BXNE"
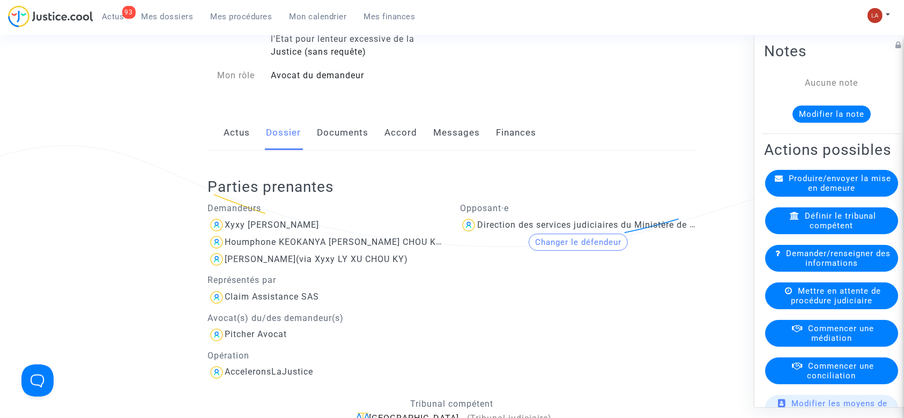
drag, startPoint x: 357, startPoint y: 137, endPoint x: 411, endPoint y: 139, distance: 54.2
click at [357, 137] on link "Documents" at bounding box center [343, 132] width 51 height 35
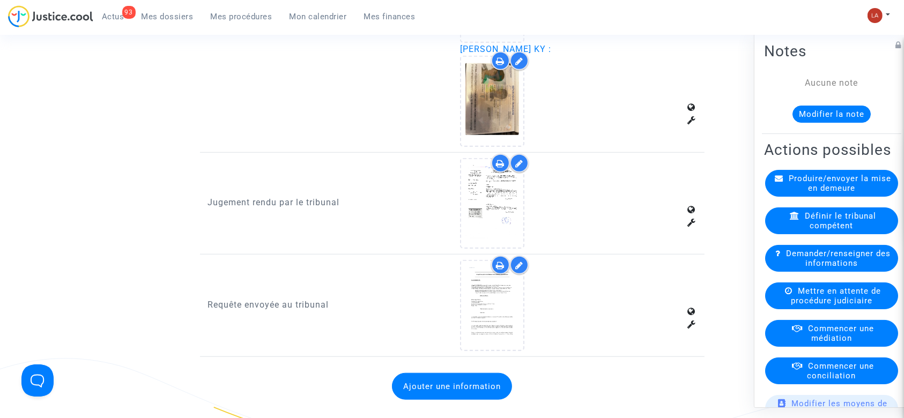
scroll to position [1001, 0]
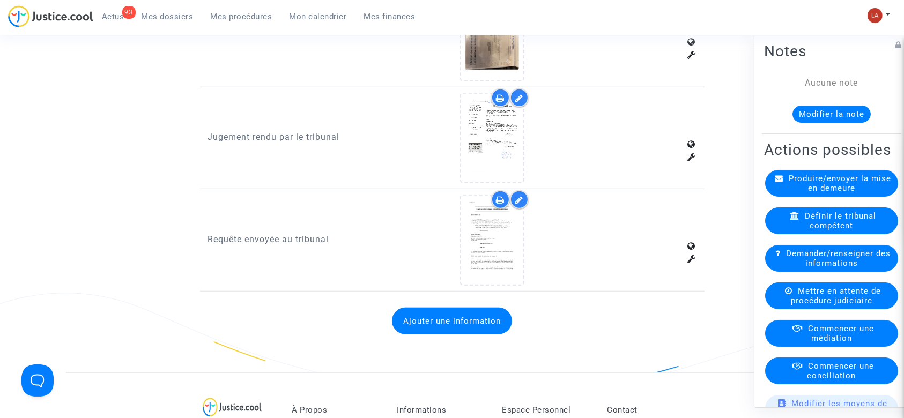
click at [830, 117] on button "Modifier la note" at bounding box center [832, 114] width 78 height 17
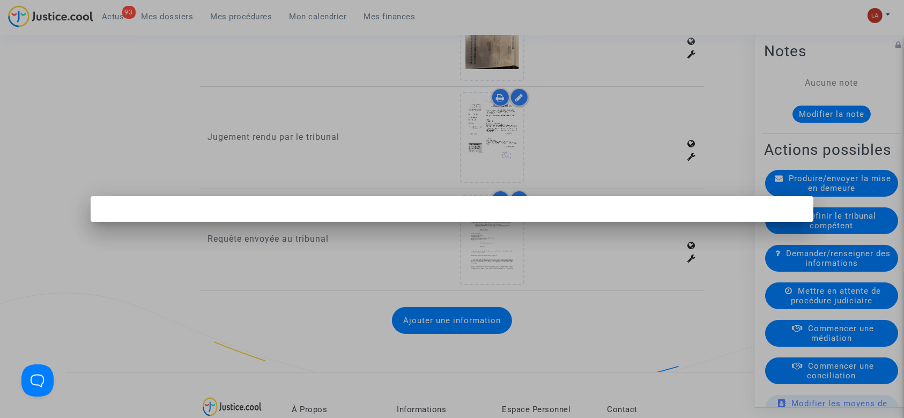
scroll to position [0, 0]
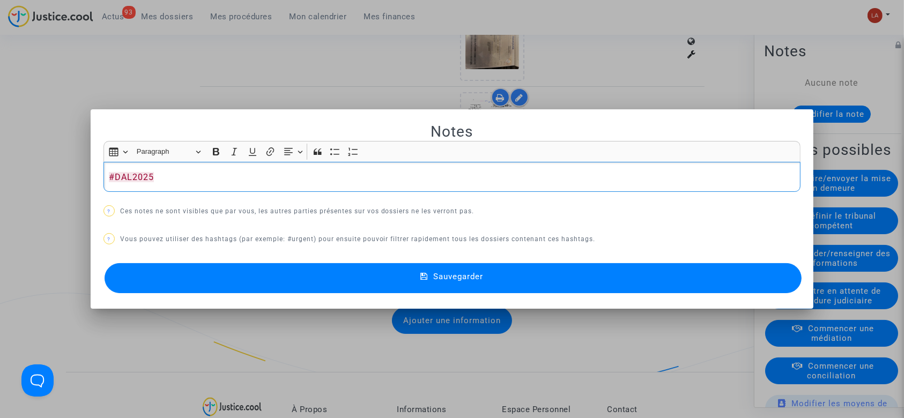
click at [211, 270] on button "Sauvegarder" at bounding box center [454, 278] width 698 height 30
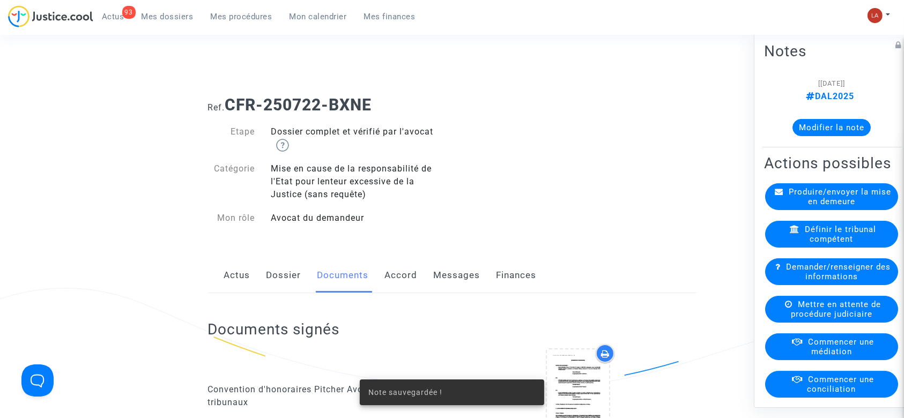
scroll to position [1001, 0]
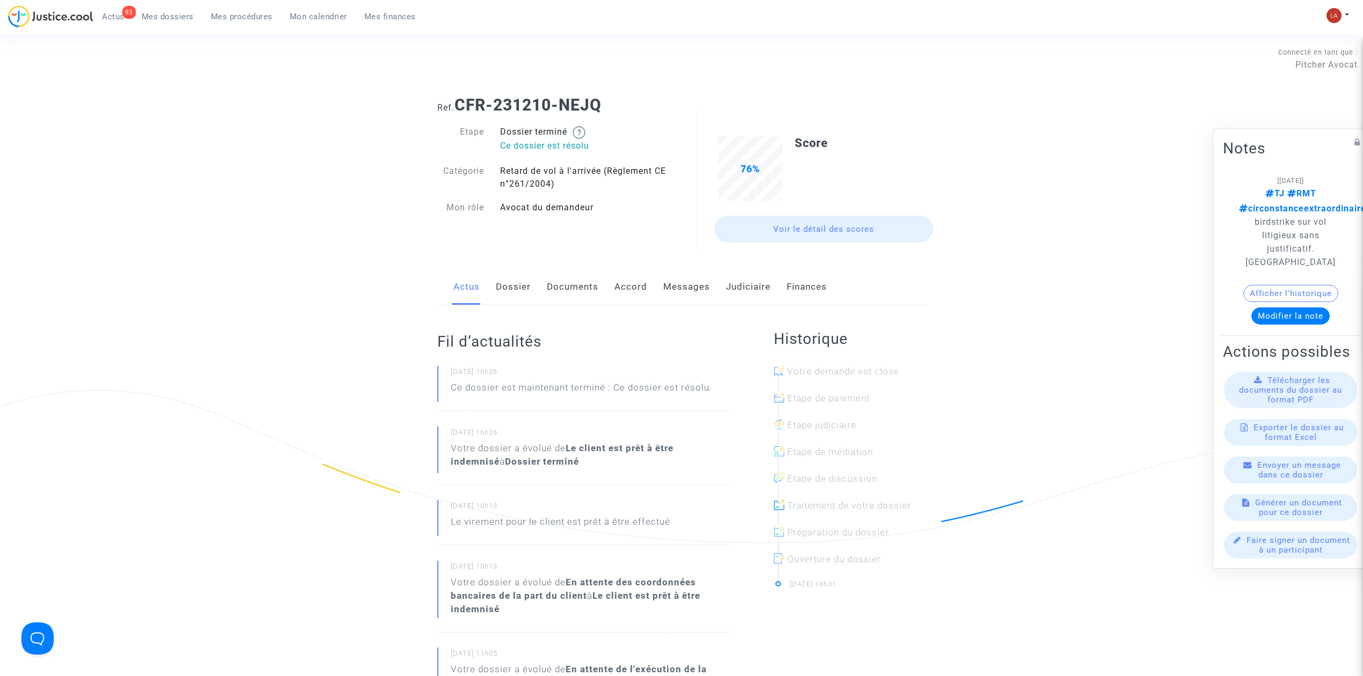
click at [517, 277] on link "Dossier" at bounding box center [513, 286] width 35 height 35
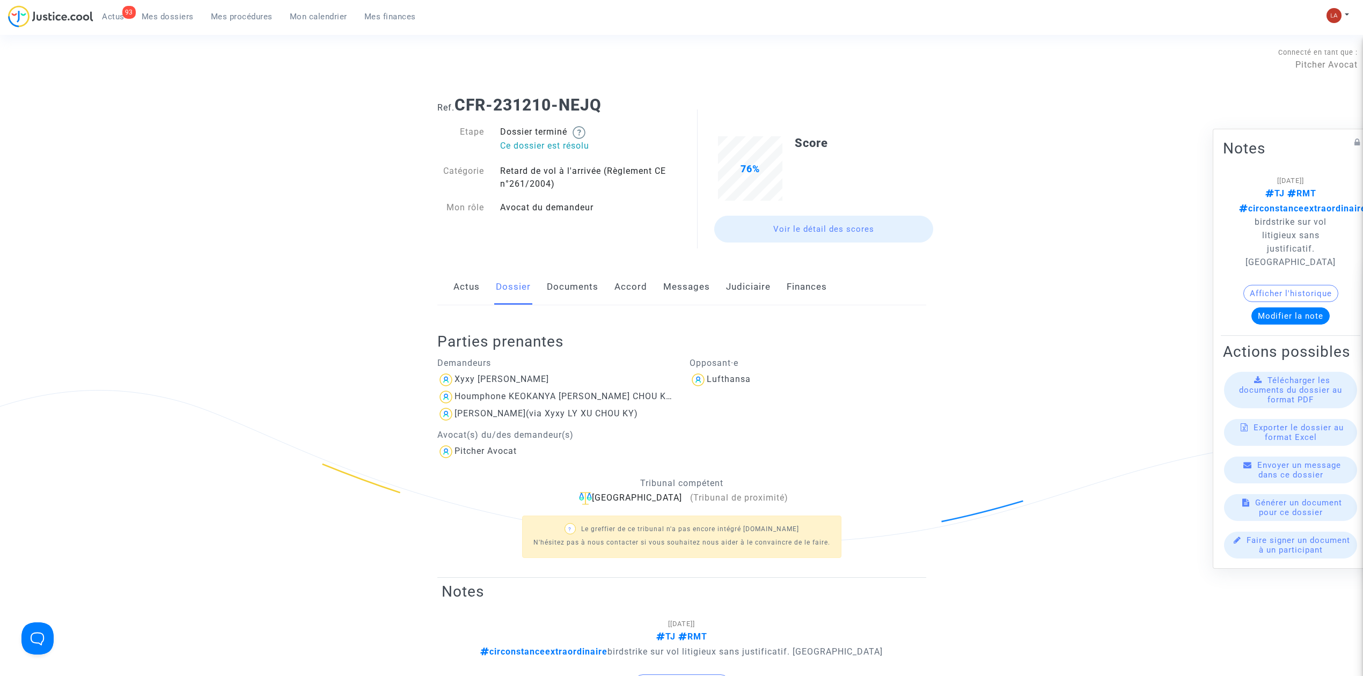
scroll to position [143, 0]
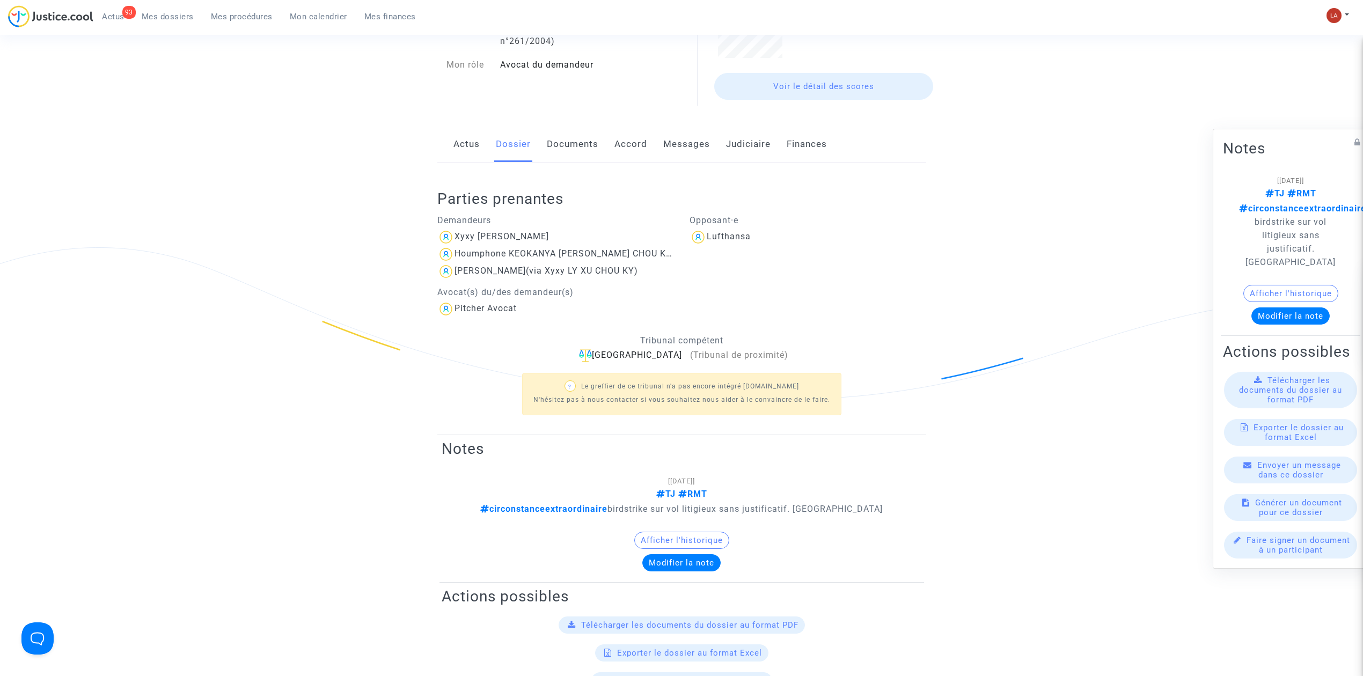
click at [745, 152] on link "Judiciaire" at bounding box center [748, 144] width 45 height 35
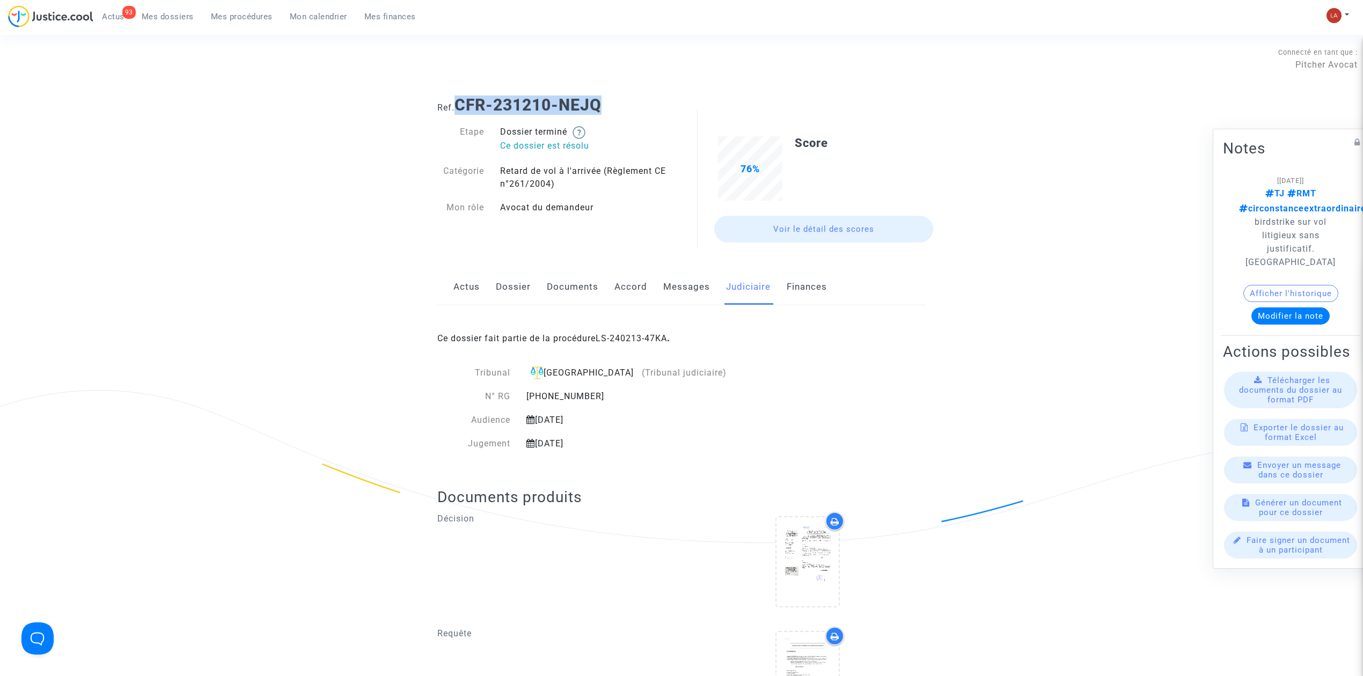
drag, startPoint x: 591, startPoint y: 97, endPoint x: 459, endPoint y: 108, distance: 132.4
click at [459, 108] on h1 "Ref. CFR-231210-NEJQ" at bounding box center [681, 104] width 489 height 19
copy b "CFR-231210-NEJQ"
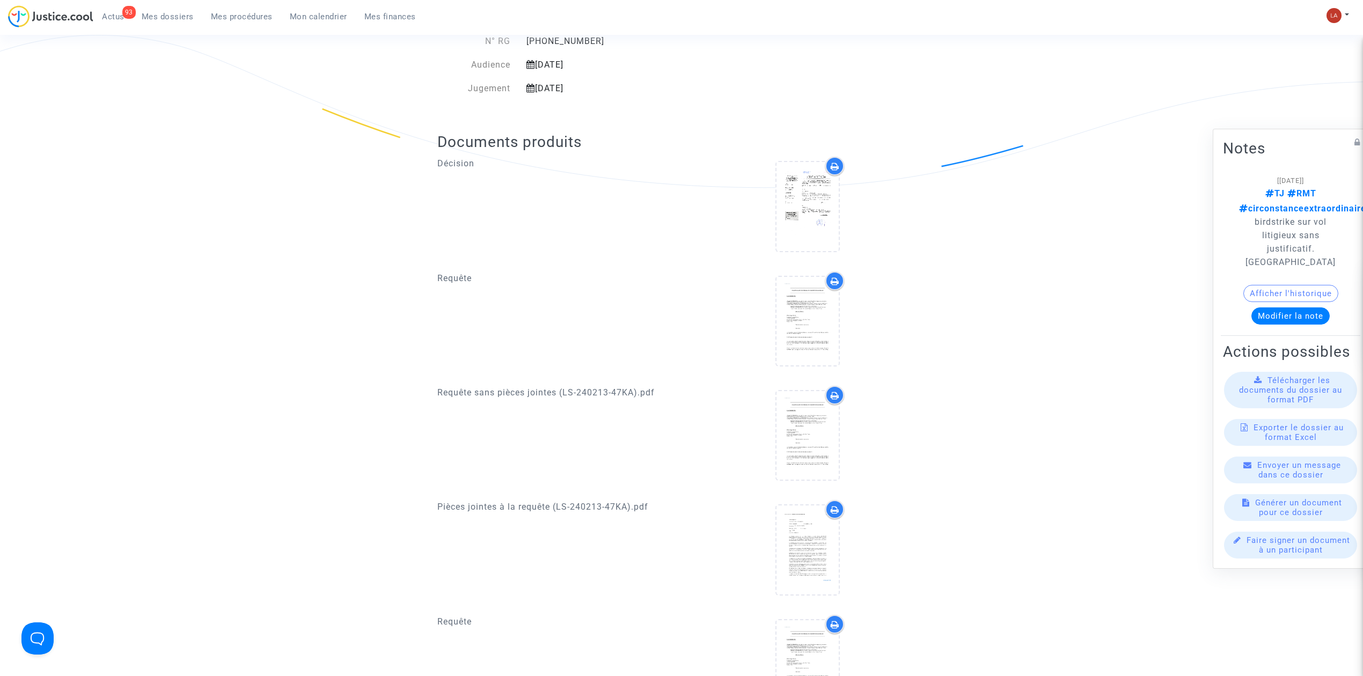
scroll to position [357, 0]
click at [810, 453] on div at bounding box center [807, 433] width 62 height 89
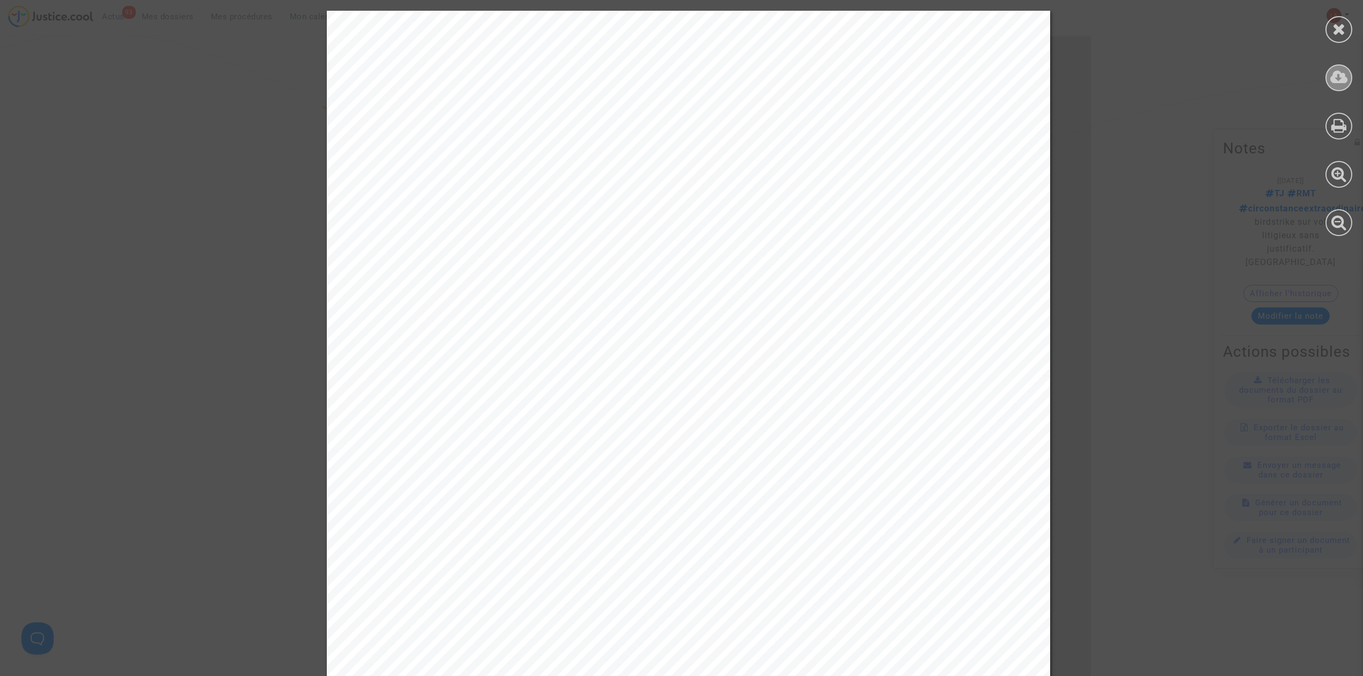
click at [1327, 83] on div at bounding box center [1338, 77] width 27 height 27
drag, startPoint x: 1345, startPoint y: 26, endPoint x: 1018, endPoint y: 226, distance: 384.0
click at [1345, 26] on div at bounding box center [1338, 29] width 27 height 27
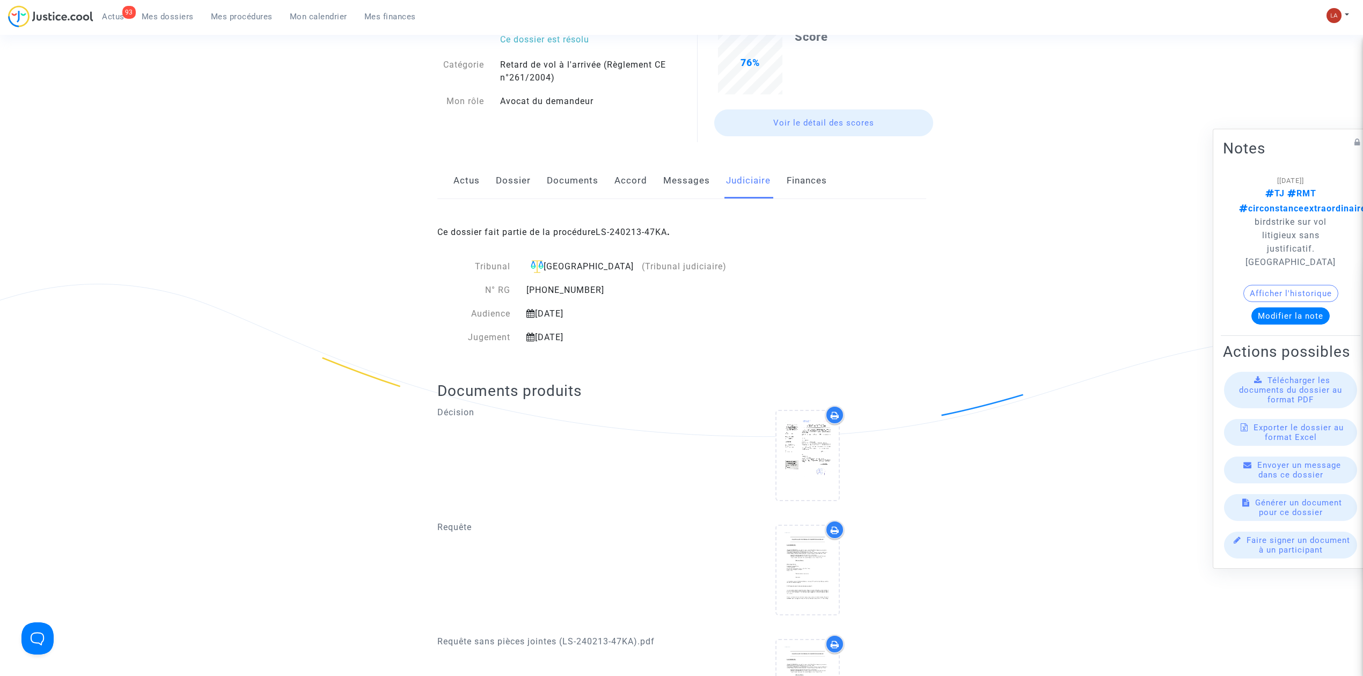
scroll to position [0, 0]
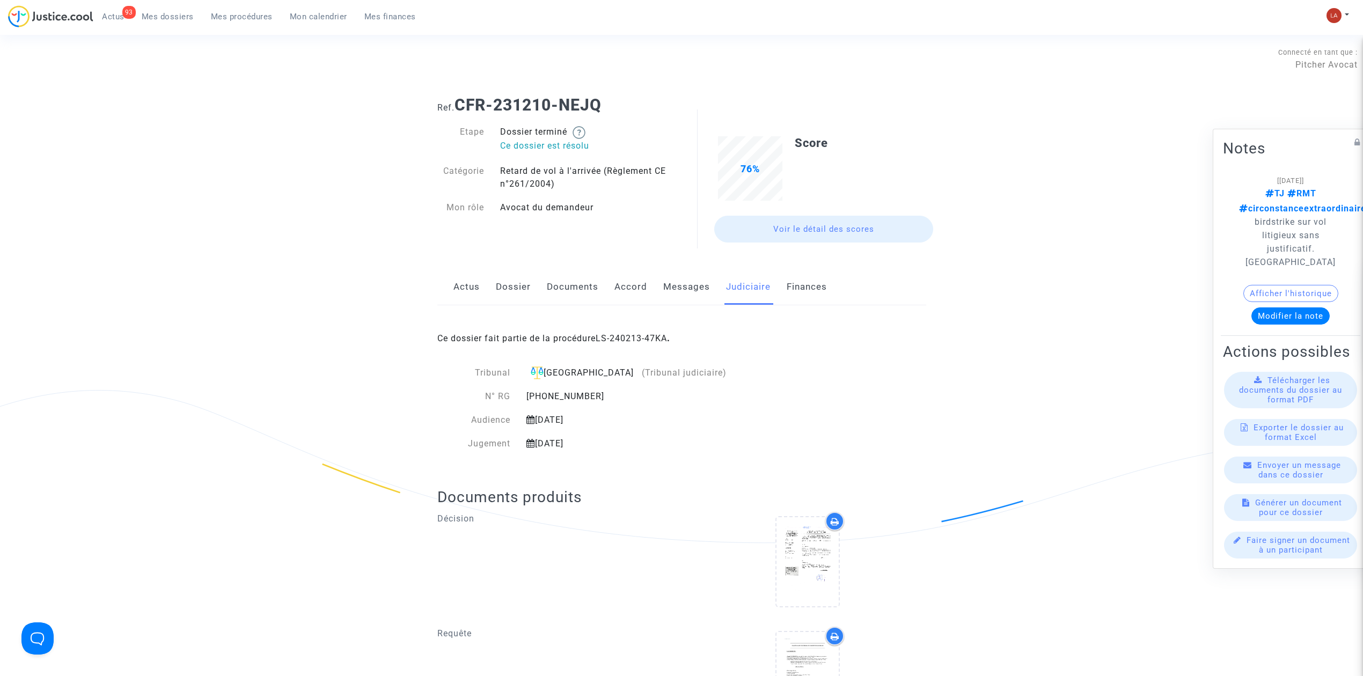
click at [570, 389] on div "Tribunal Villeurbanne (Tribunal judiciaire) N° RG [PHONE_NUMBER] Audience [DATE…" at bounding box center [600, 408] width 326 height 84
click at [565, 393] on div "[PHONE_NUMBER]" at bounding box center [626, 396] width 217 height 13
click at [565, 393] on div "11-24-000832" at bounding box center [626, 396] width 217 height 13
copy div "11-24-000832"
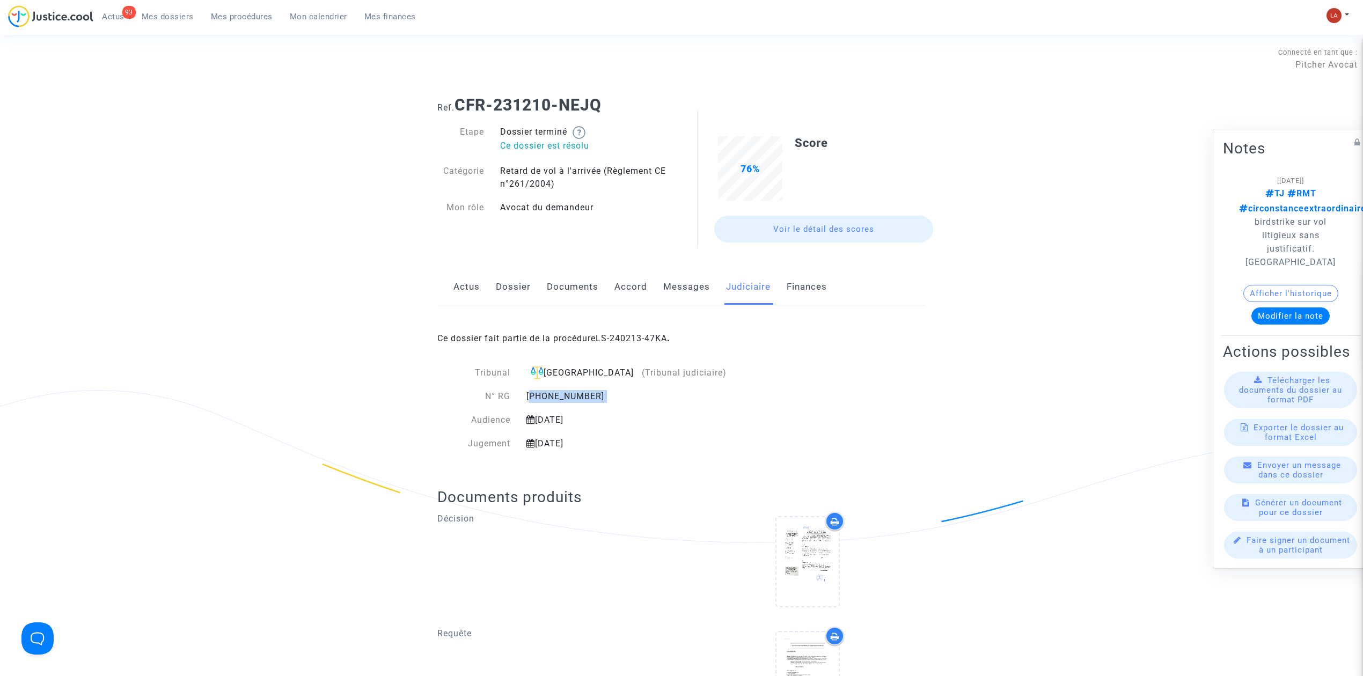
drag, startPoint x: 71, startPoint y: 200, endPoint x: 402, endPoint y: 24, distance: 374.8
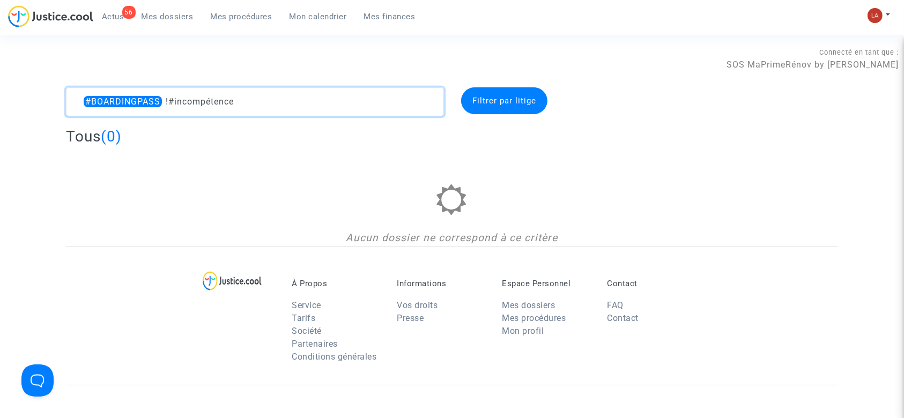
click at [309, 104] on textarea at bounding box center [255, 101] width 378 height 29
